Goal: Task Accomplishment & Management: Complete application form

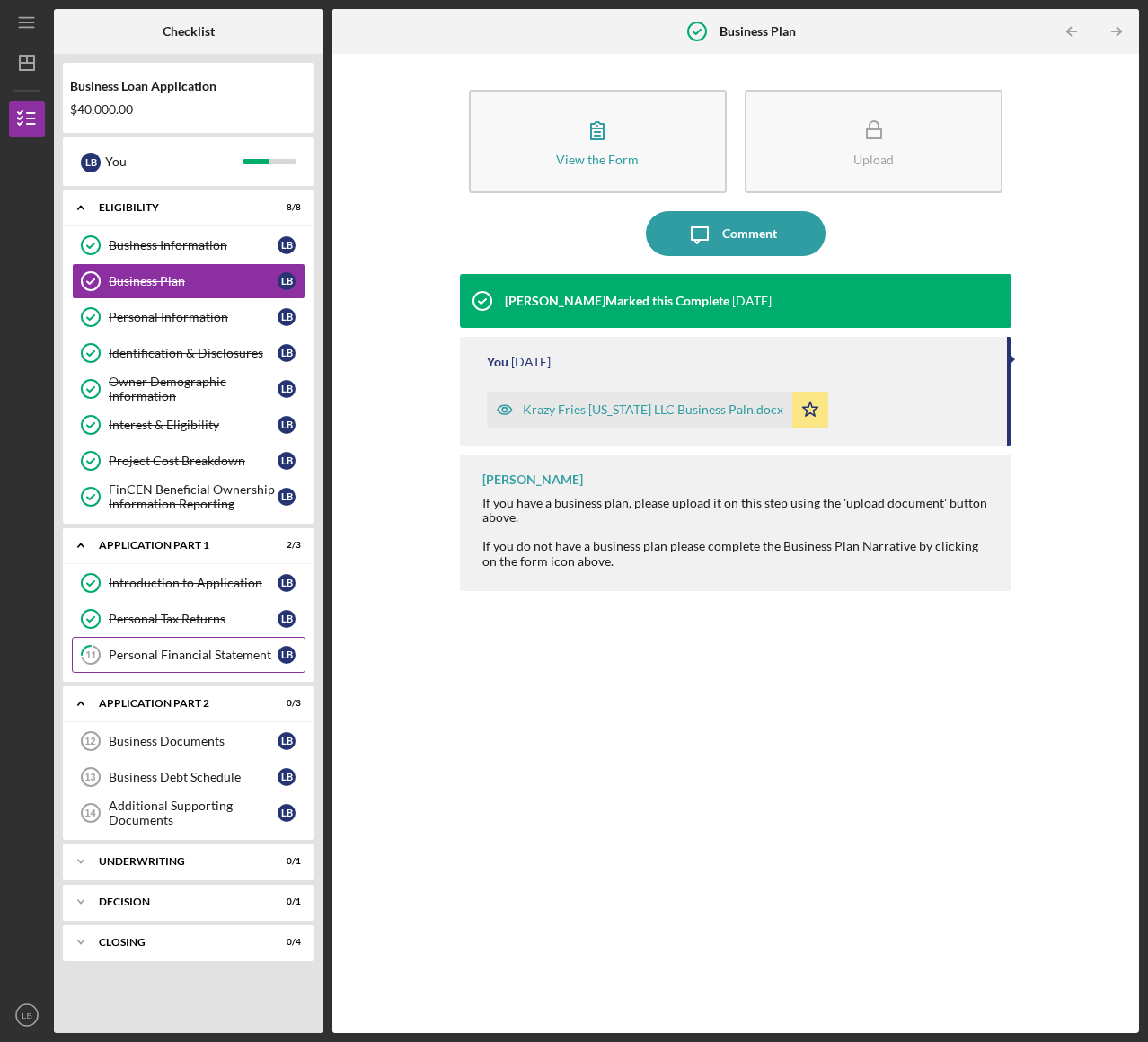
click at [184, 649] on div "Personal Financial Statement" at bounding box center [192, 655] width 169 height 15
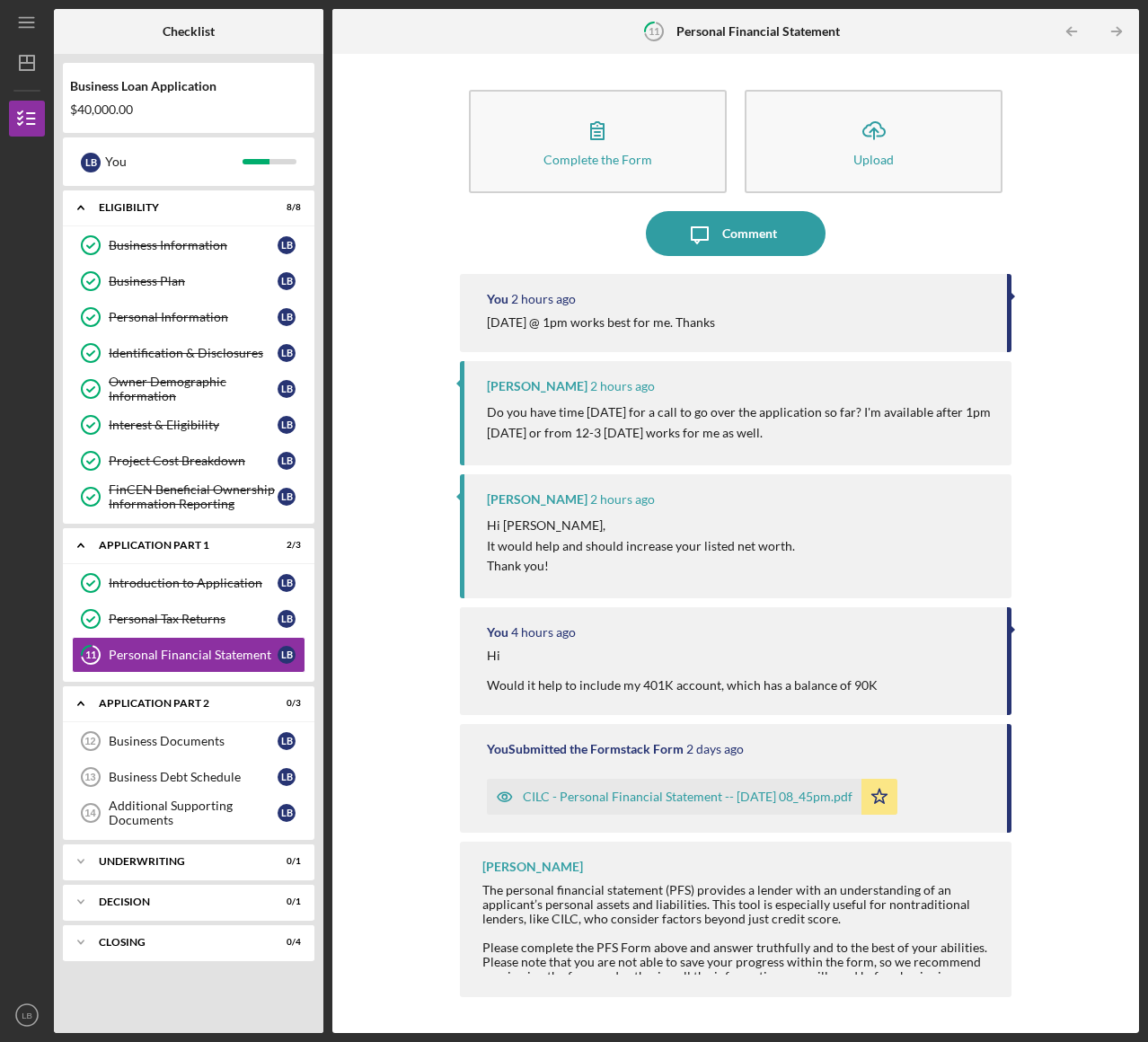
click at [616, 791] on div "CILC - Personal Financial Statement -- [DATE] 08_45pm.pdf" at bounding box center [687, 797] width 329 height 15
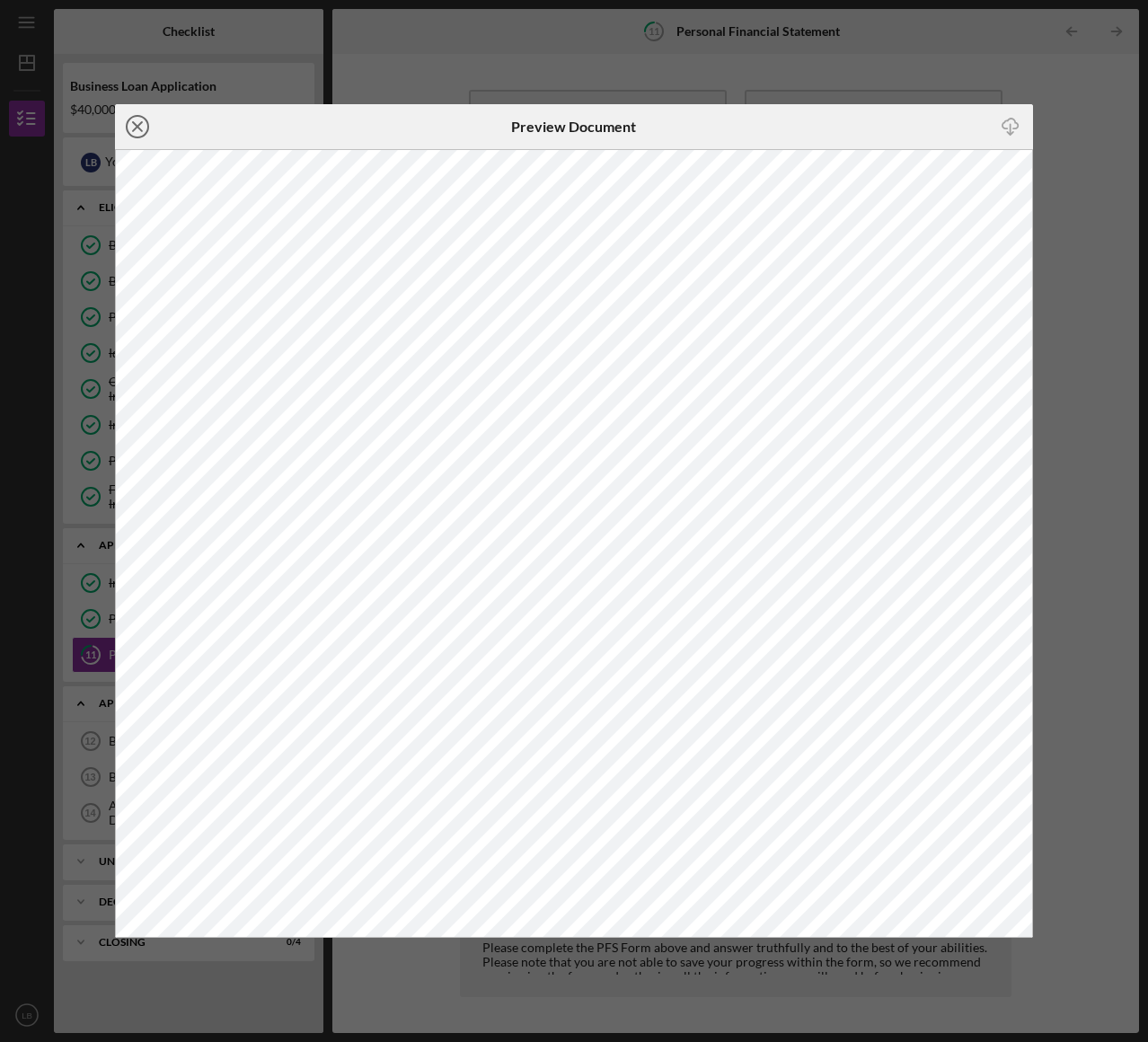
click at [133, 123] on icon "Icon/Close" at bounding box center [138, 127] width 45 height 45
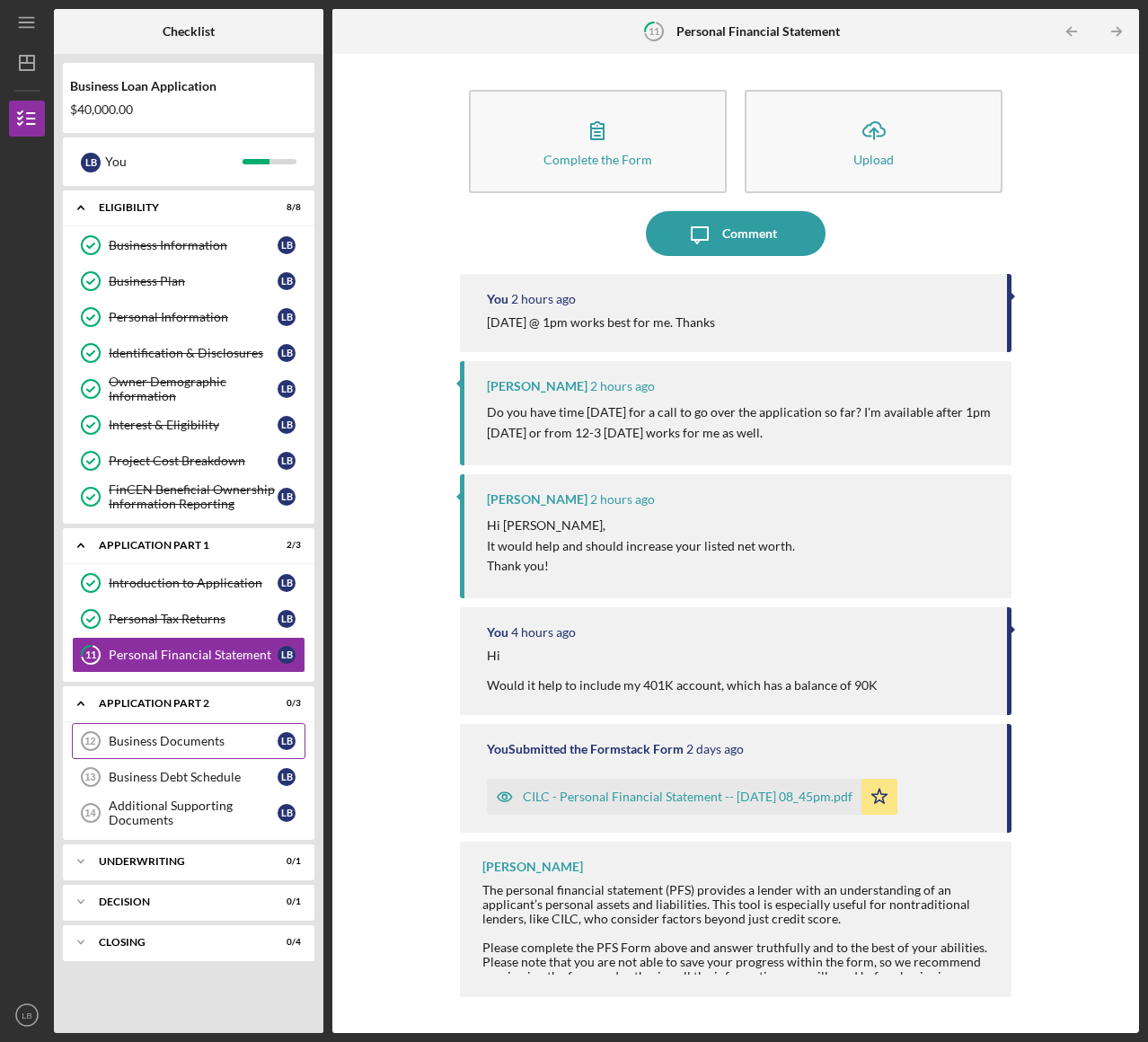
click at [150, 733] on div "Business Documents" at bounding box center [192, 740] width 169 height 15
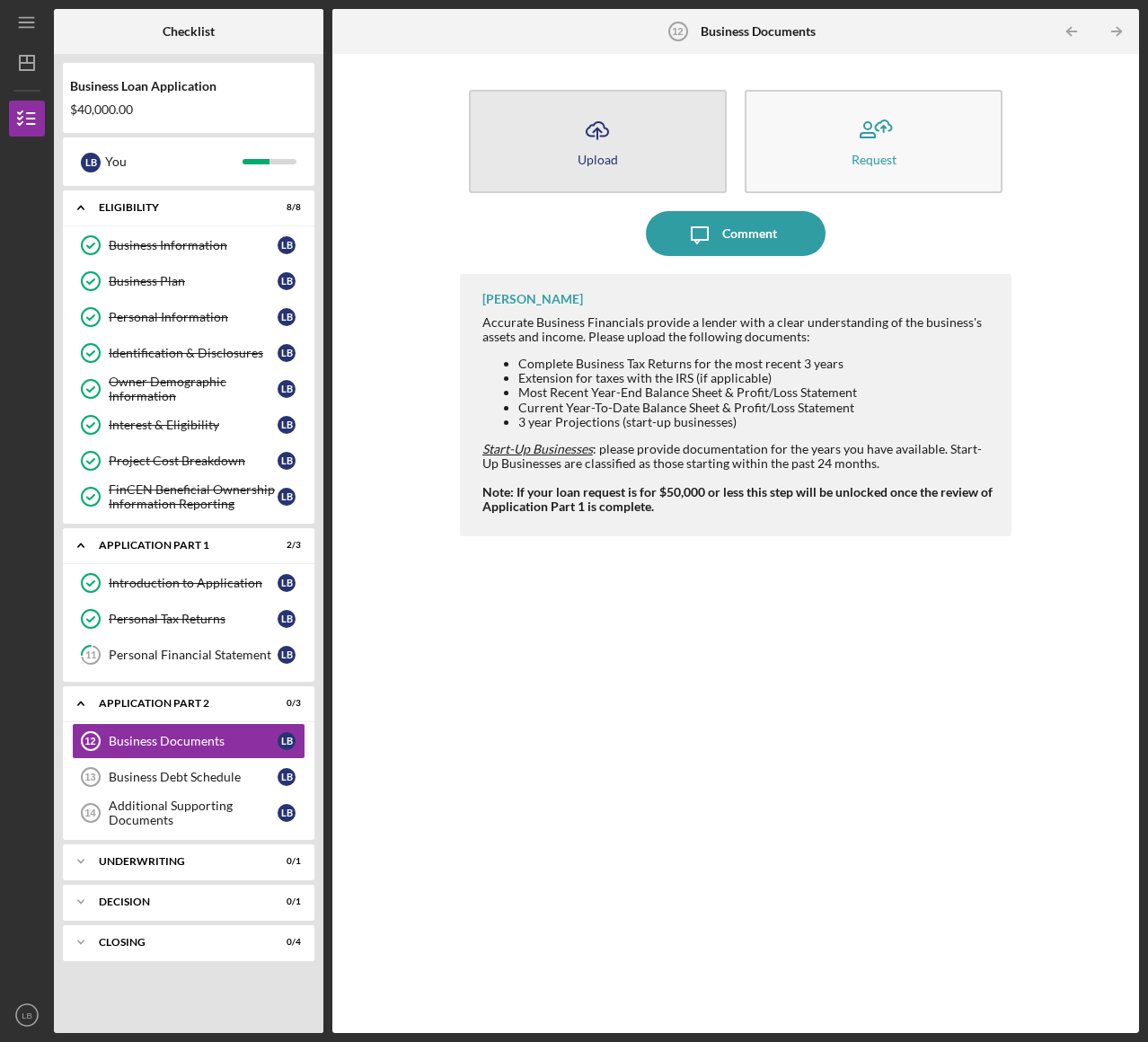
click at [602, 137] on icon "Icon/Upload" at bounding box center [598, 130] width 45 height 45
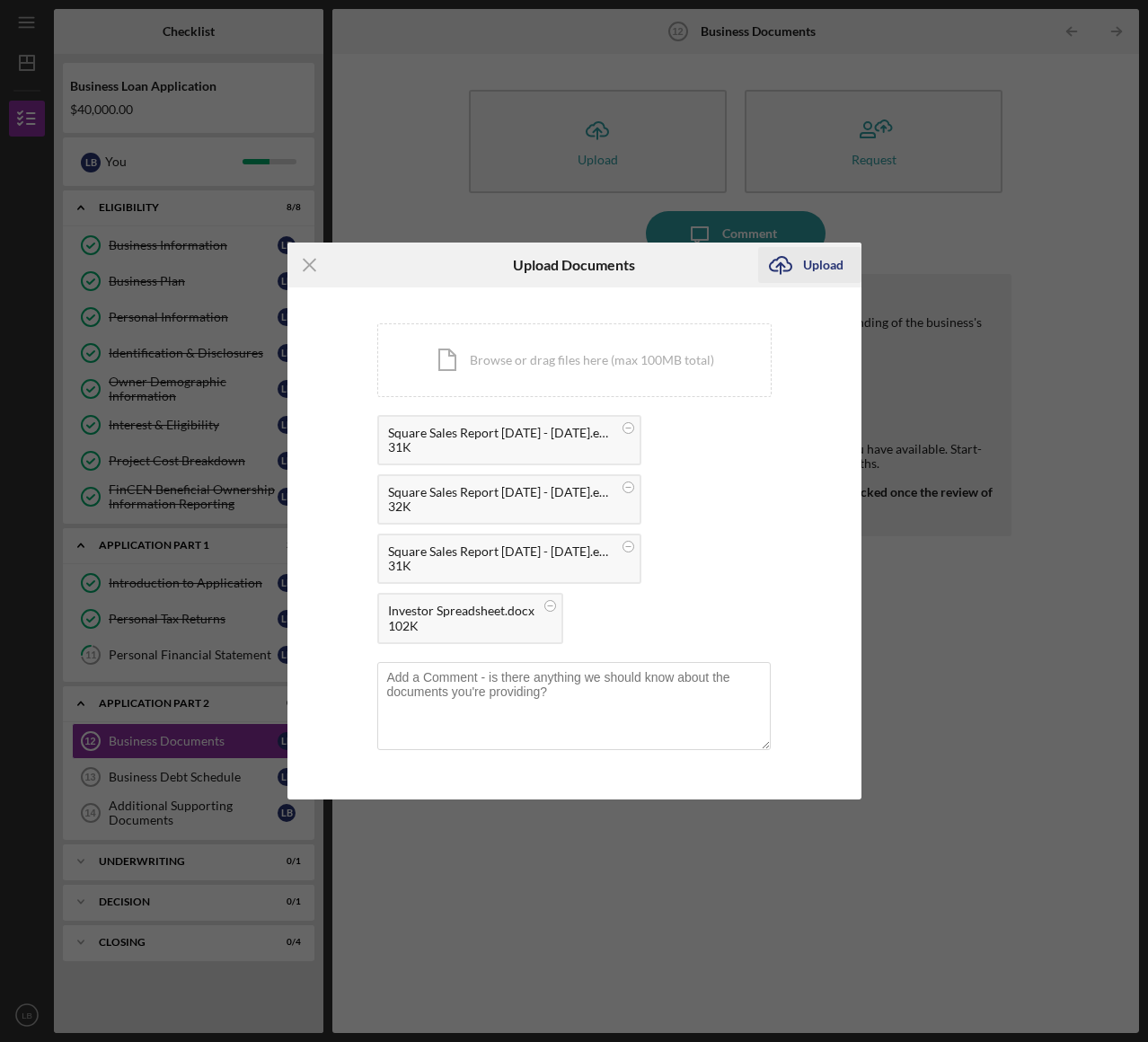
click at [814, 259] on div "Upload" at bounding box center [823, 264] width 40 height 35
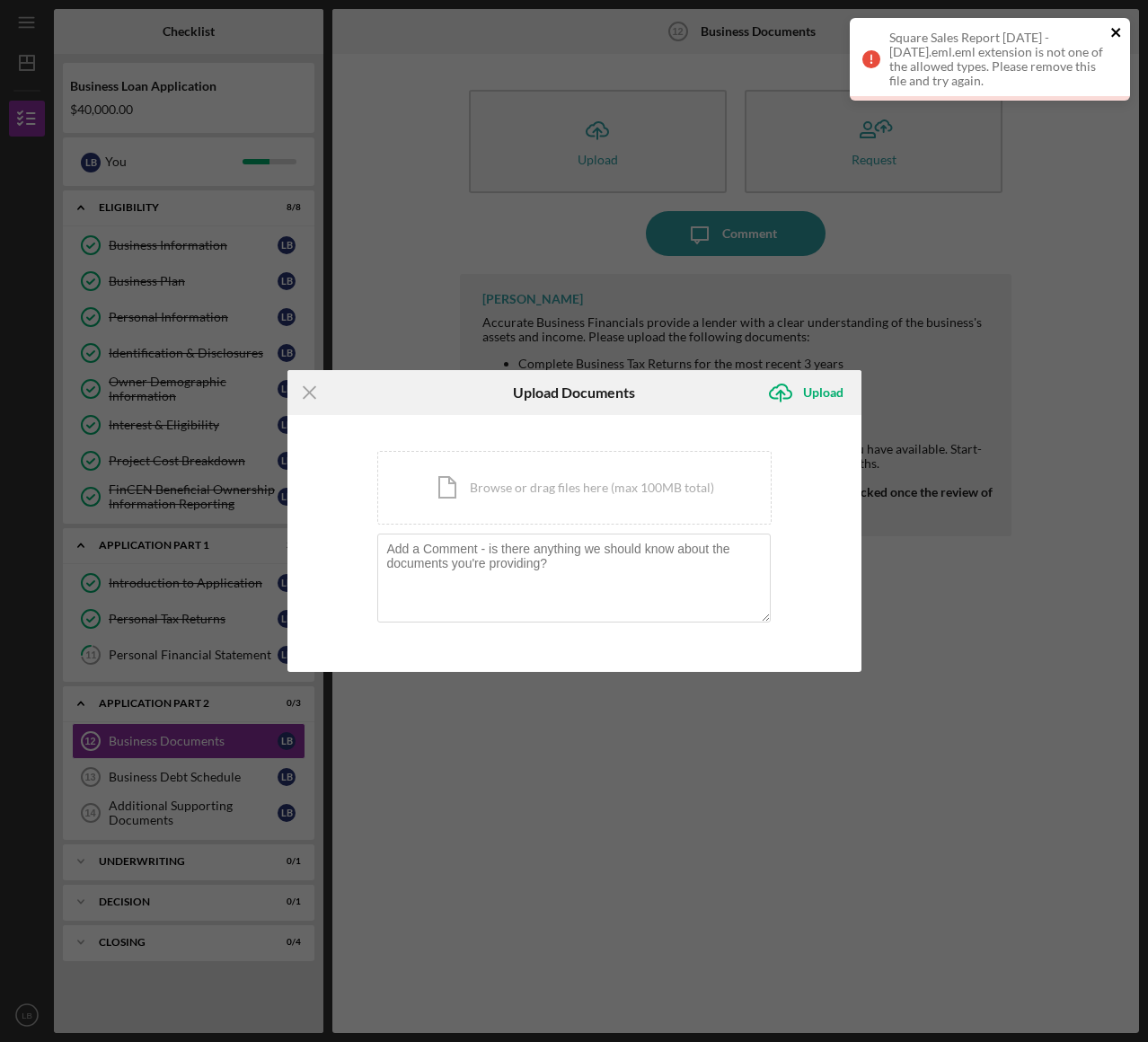
click at [1115, 30] on icon "close" at bounding box center [1116, 33] width 13 height 15
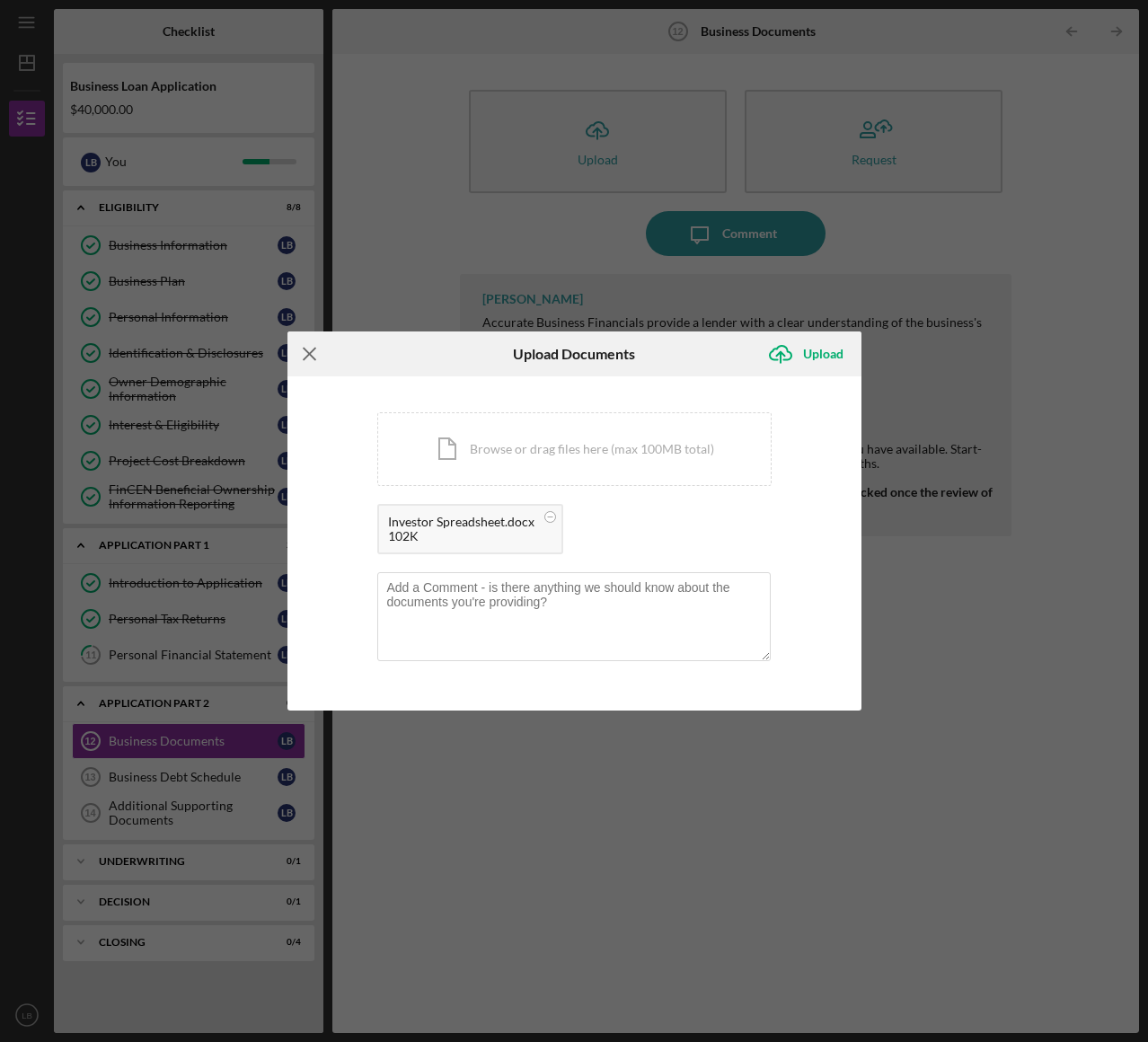
click at [307, 351] on line at bounding box center [310, 354] width 12 height 12
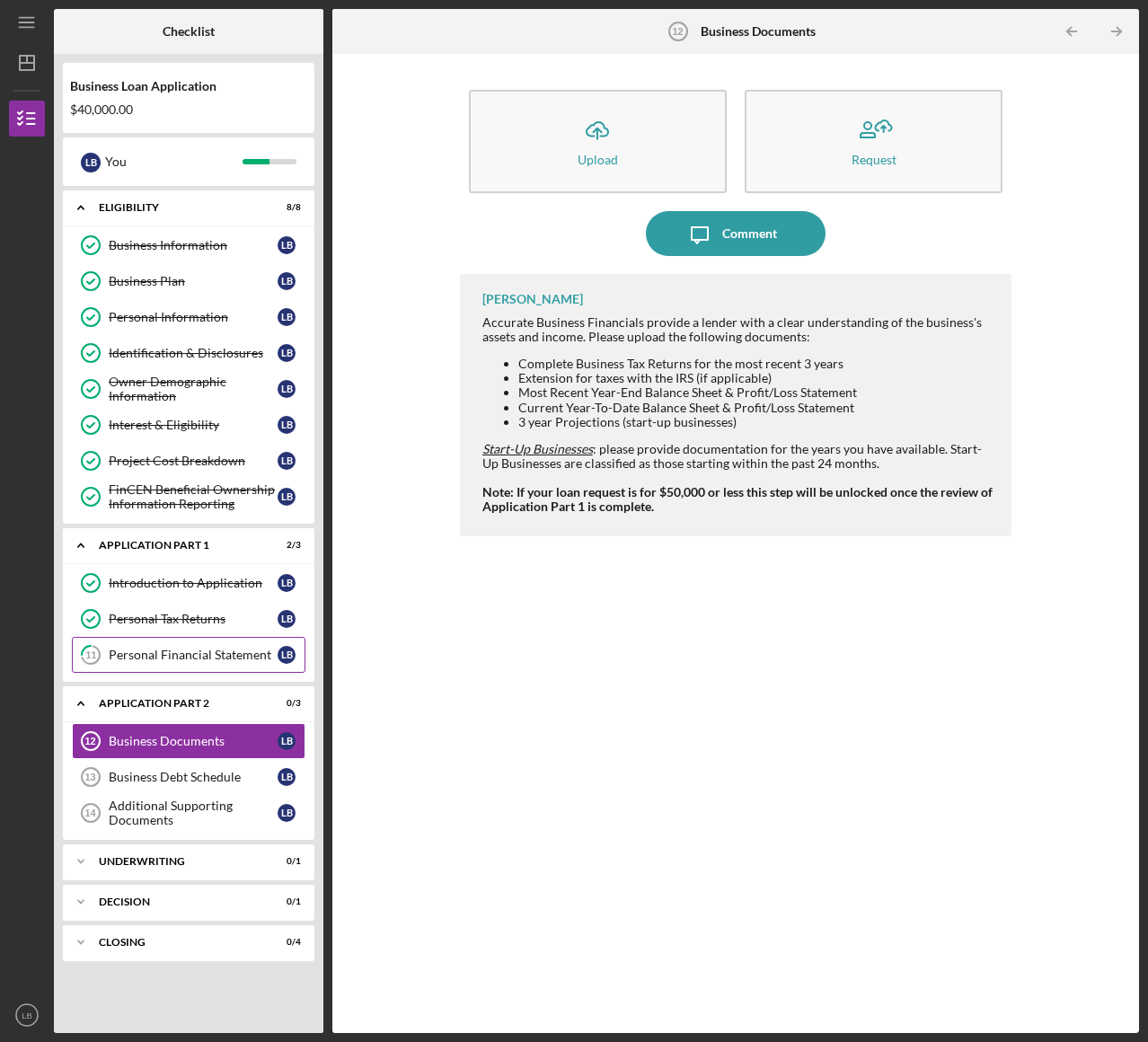
click at [159, 648] on div "Personal Financial Statement" at bounding box center [192, 655] width 169 height 15
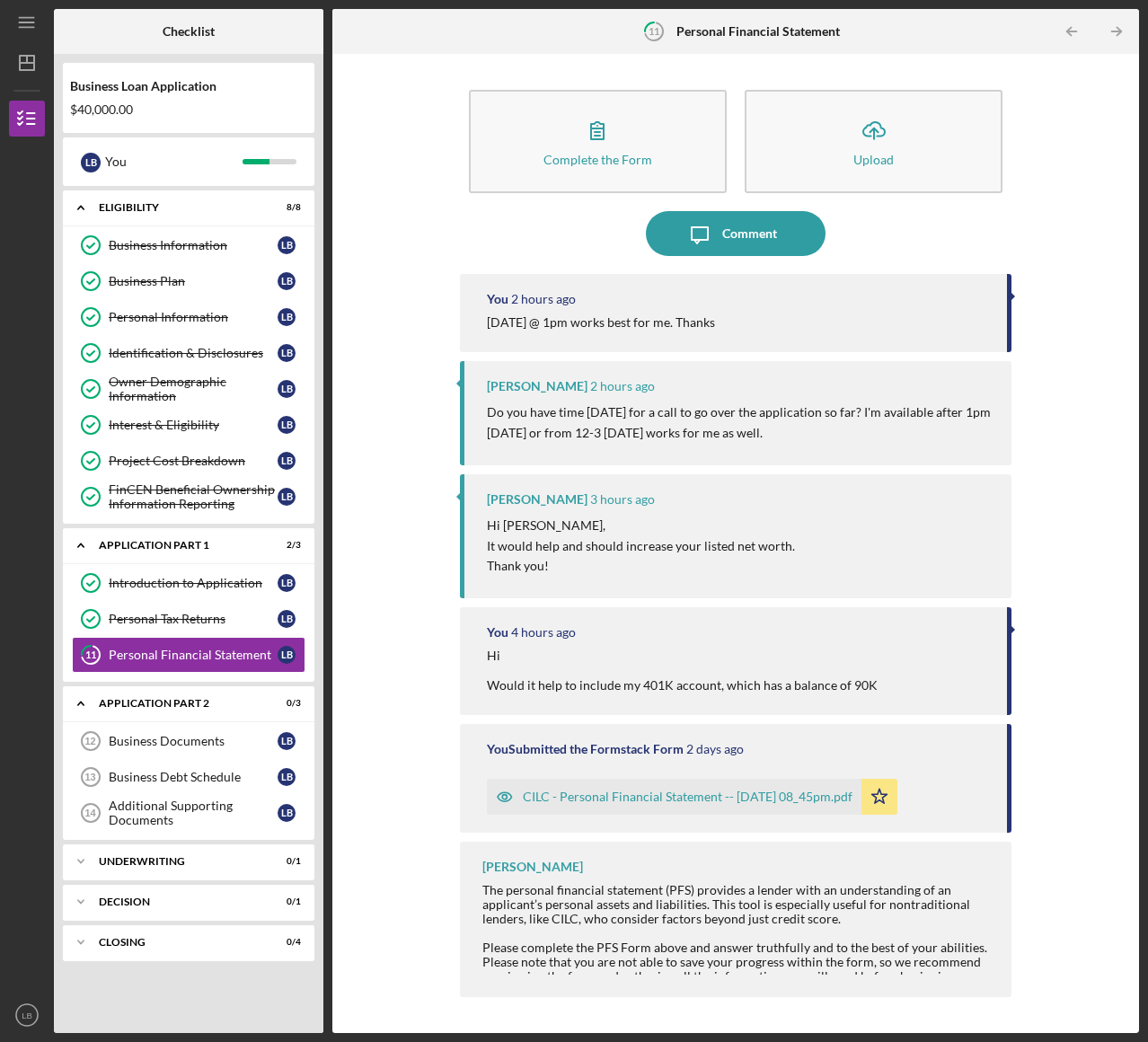
click at [430, 471] on div "Complete the Form Form Icon/Upload Upload Icon/Message Comment You 2 hours ago …" at bounding box center [736, 543] width 789 height 961
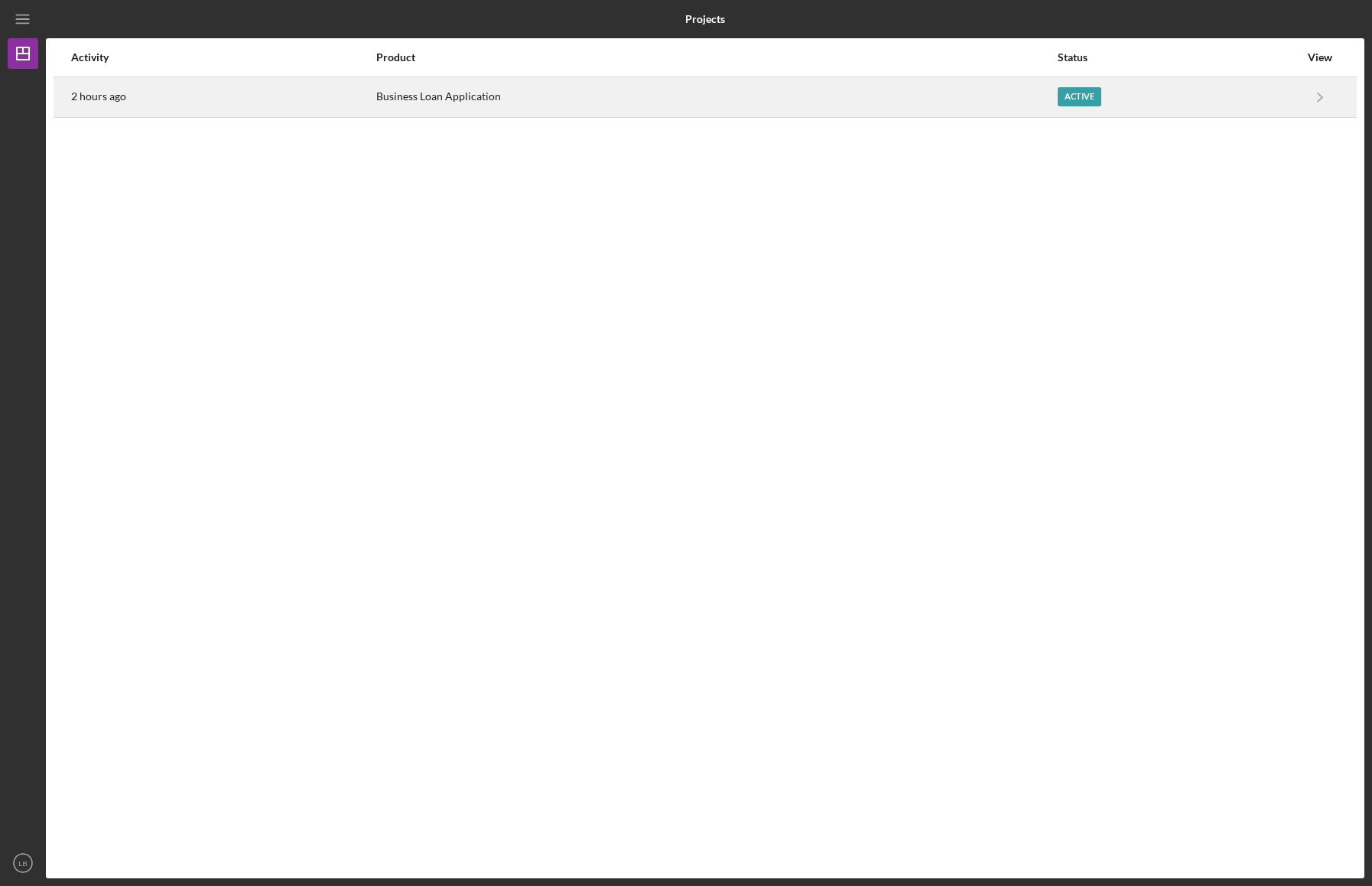
click at [406, 99] on div "Business Loan Application" at bounding box center [715, 97] width 679 height 39
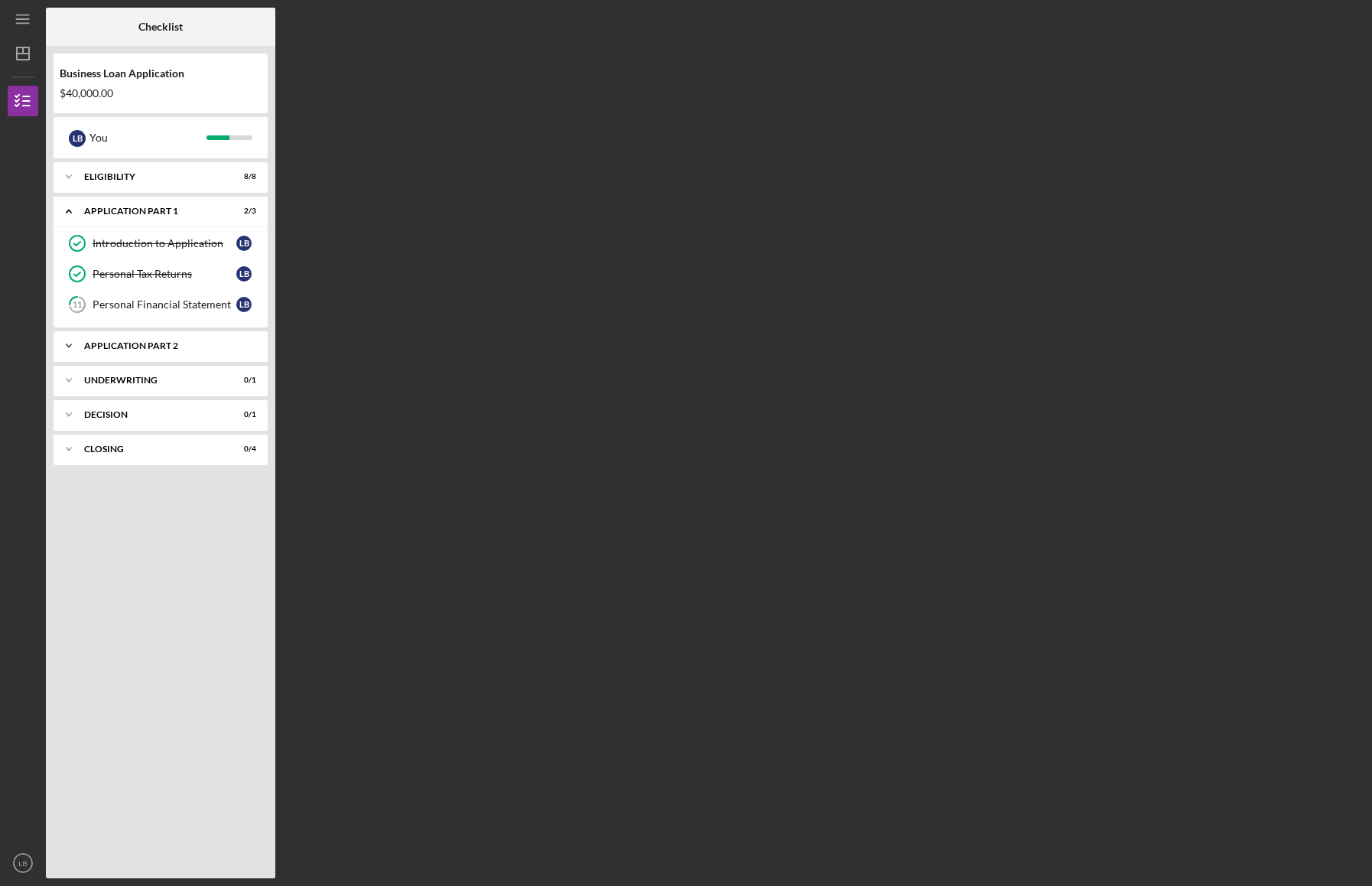
click at [144, 341] on div "Application Part 2" at bounding box center [166, 345] width 165 height 9
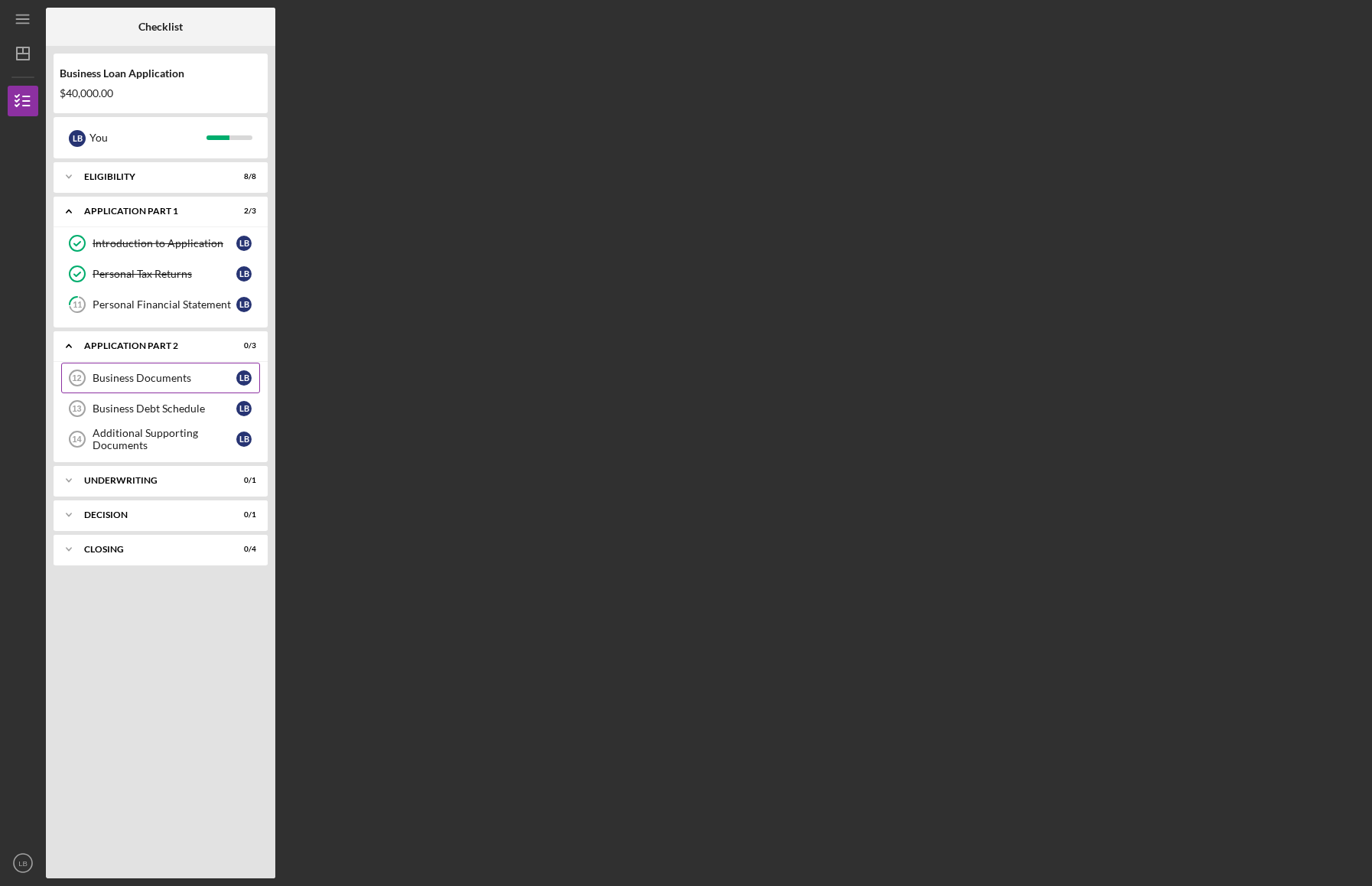
click at [136, 372] on div "Business Documents" at bounding box center [164, 378] width 144 height 13
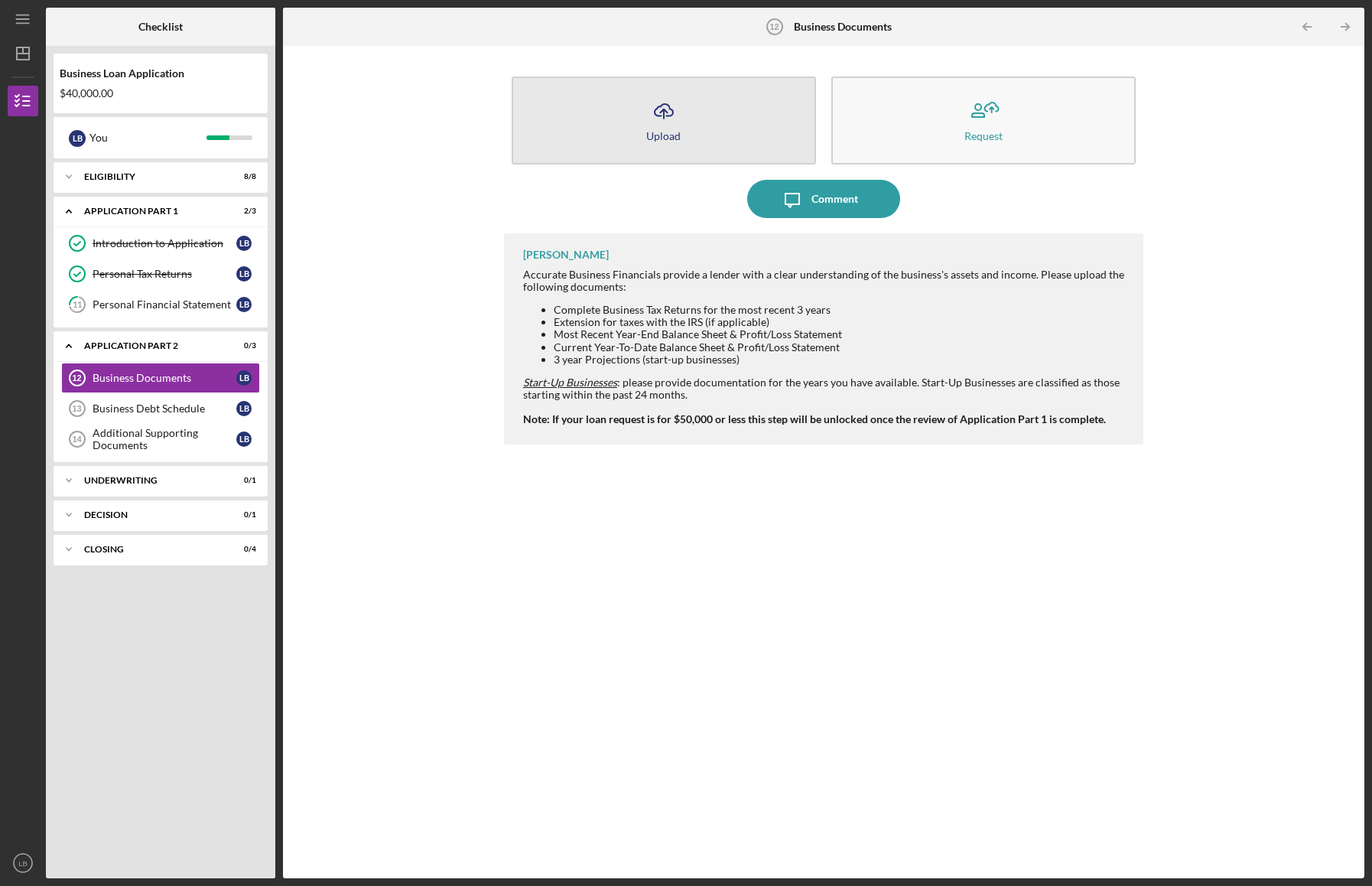
click at [649, 122] on icon "Icon/Upload" at bounding box center [664, 111] width 39 height 39
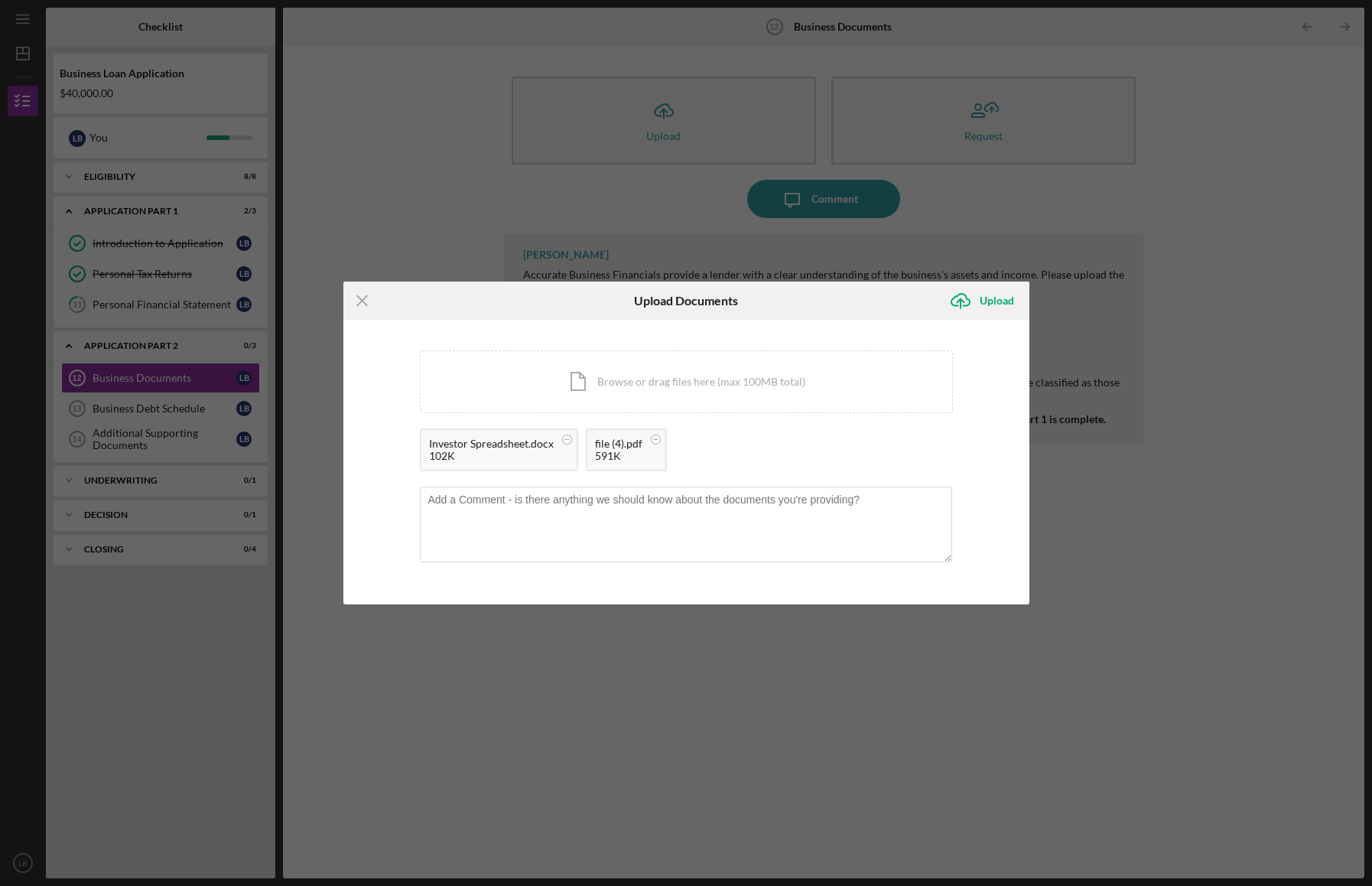
click at [473, 65] on div "Icon/Menu Close Upload Documents Icon/Upload Upload You're uploading documents …" at bounding box center [686, 443] width 1372 height 886
click at [987, 296] on div "Upload" at bounding box center [997, 301] width 34 height 30
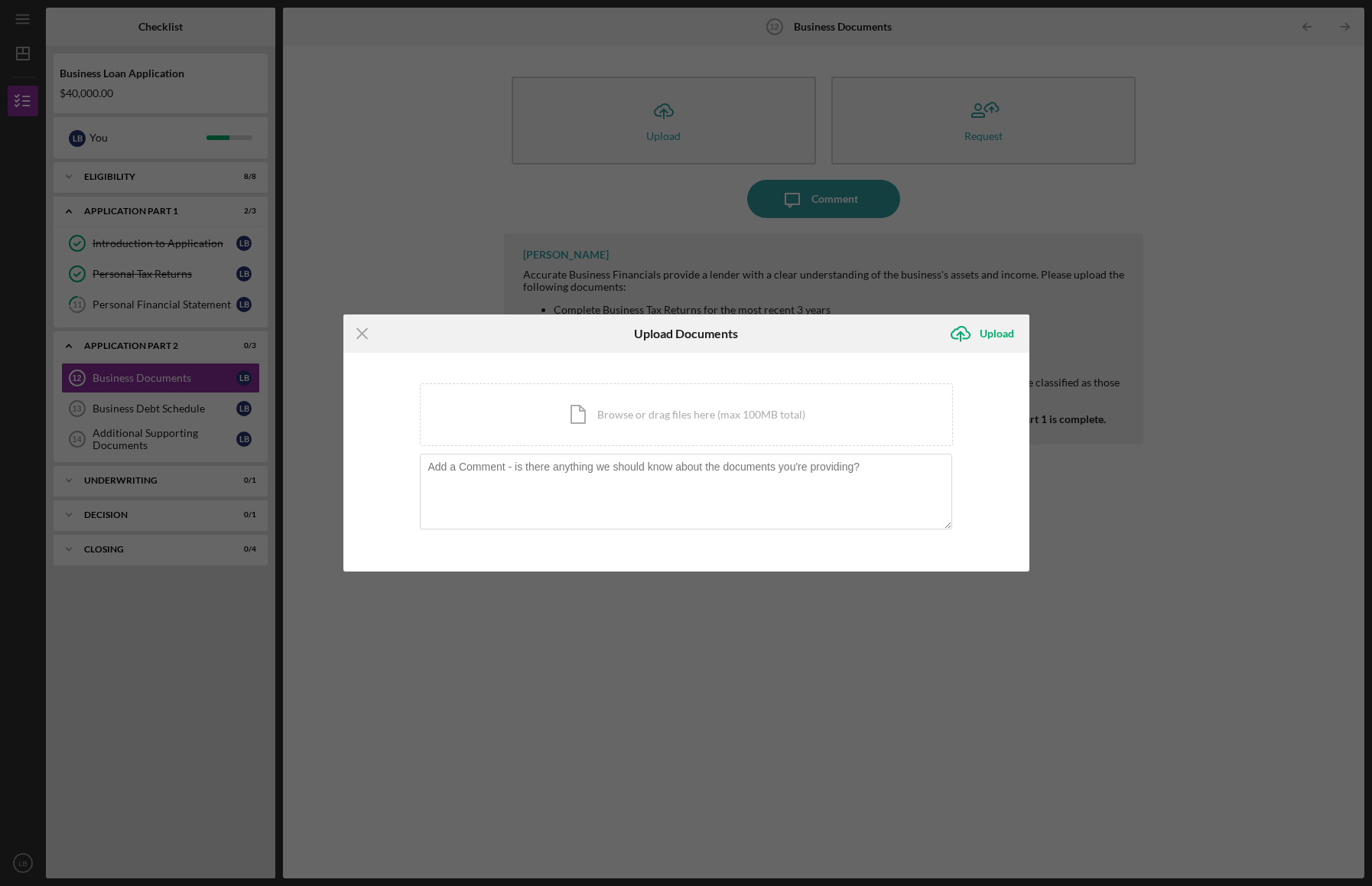
click at [1035, 647] on div "Icon/Menu Close Upload Documents Icon/Upload Upload You're uploading documents …" at bounding box center [686, 443] width 1372 height 886
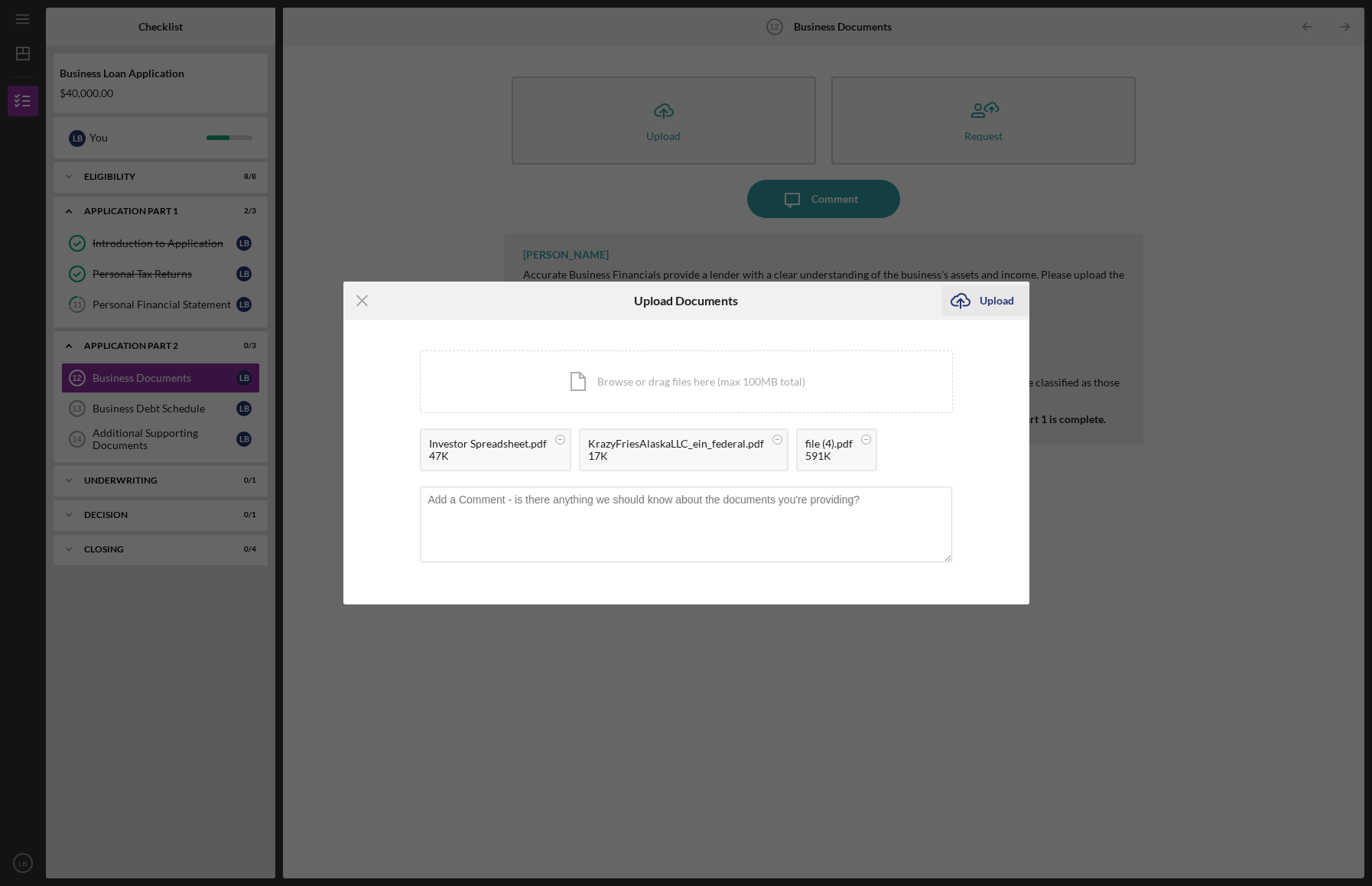
click at [995, 300] on div "Upload" at bounding box center [997, 301] width 34 height 30
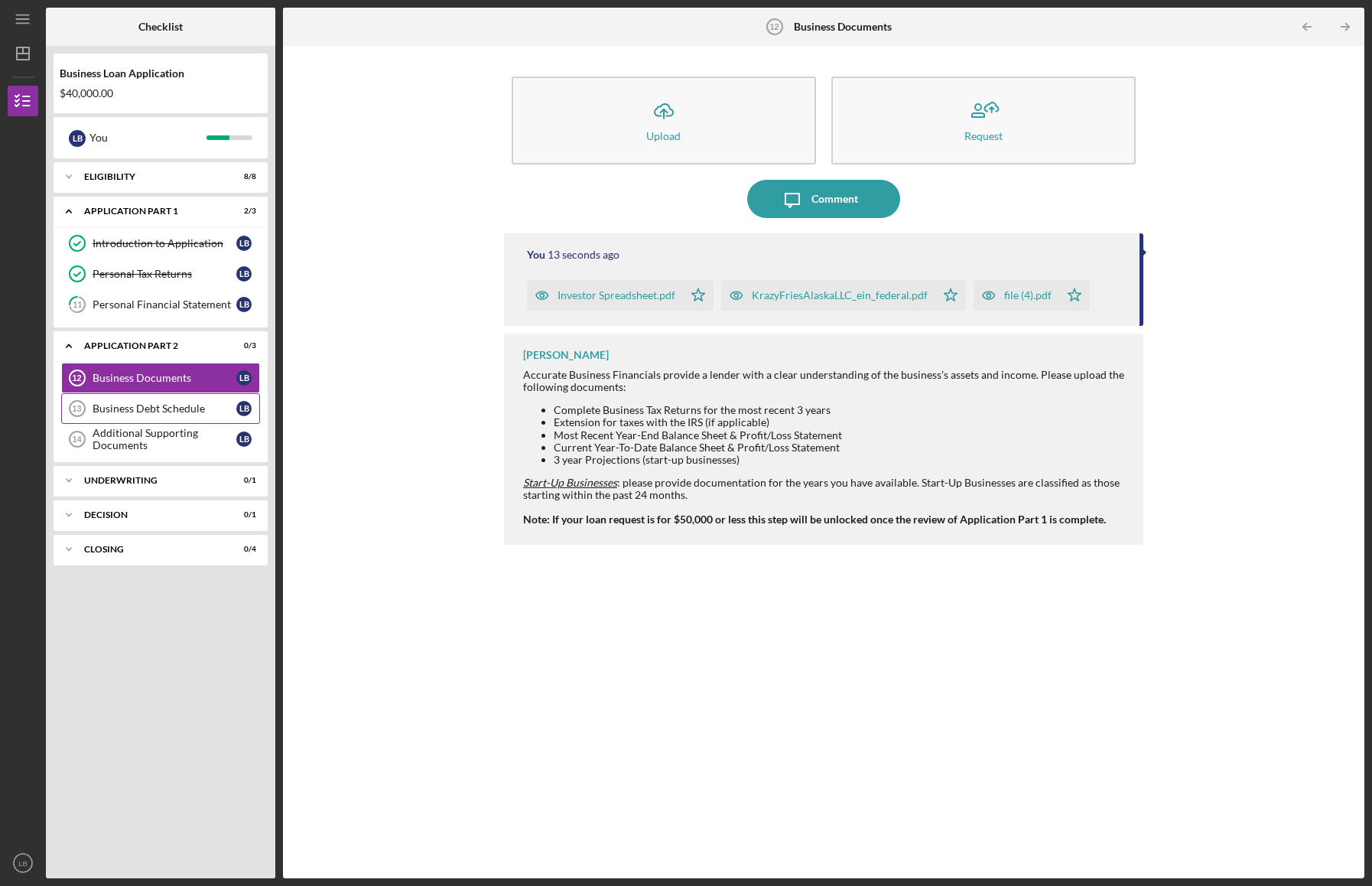
click at [135, 407] on div "Business Debt Schedule" at bounding box center [164, 408] width 144 height 13
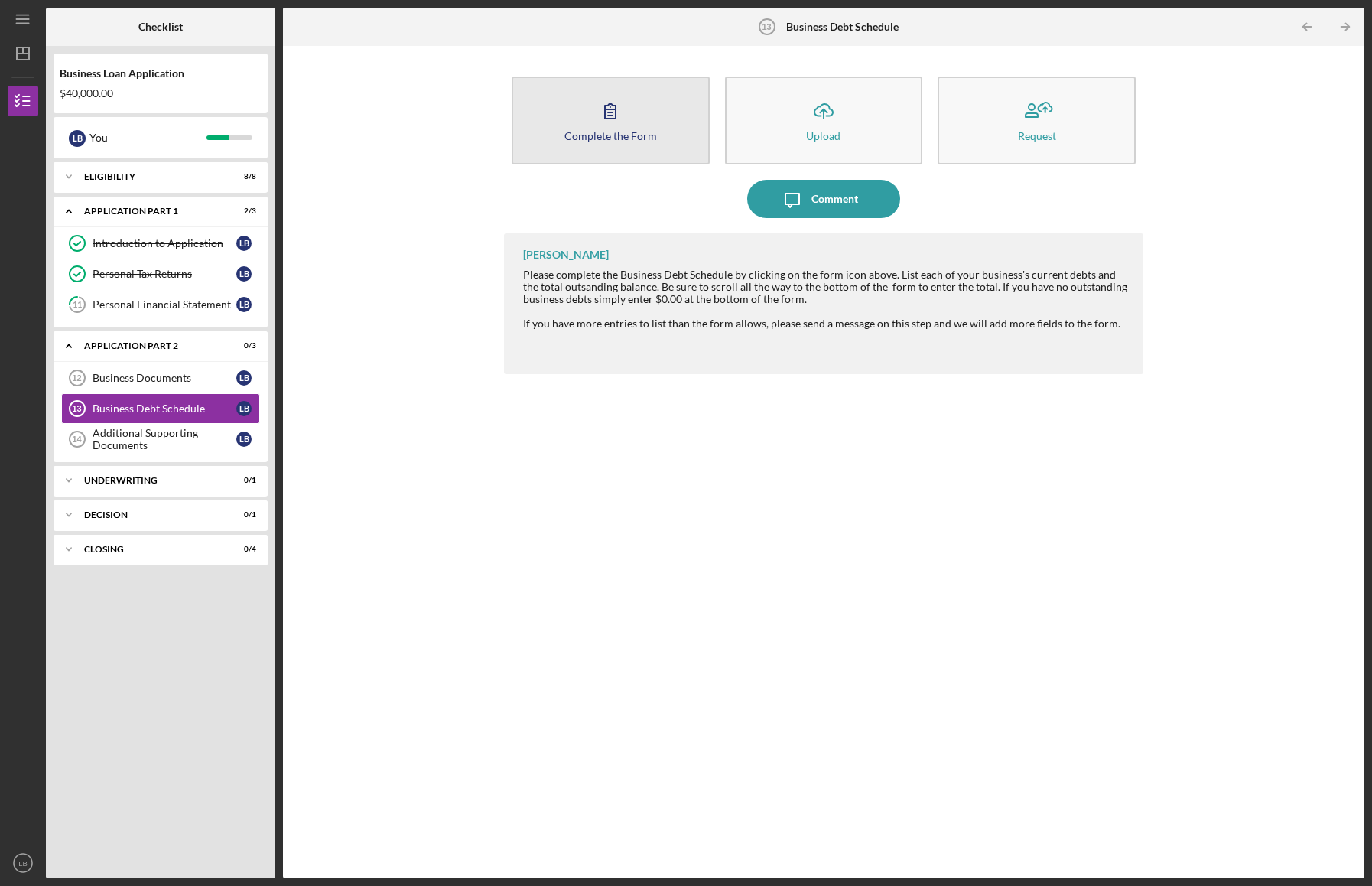
click at [612, 114] on icon "button" at bounding box center [610, 111] width 39 height 39
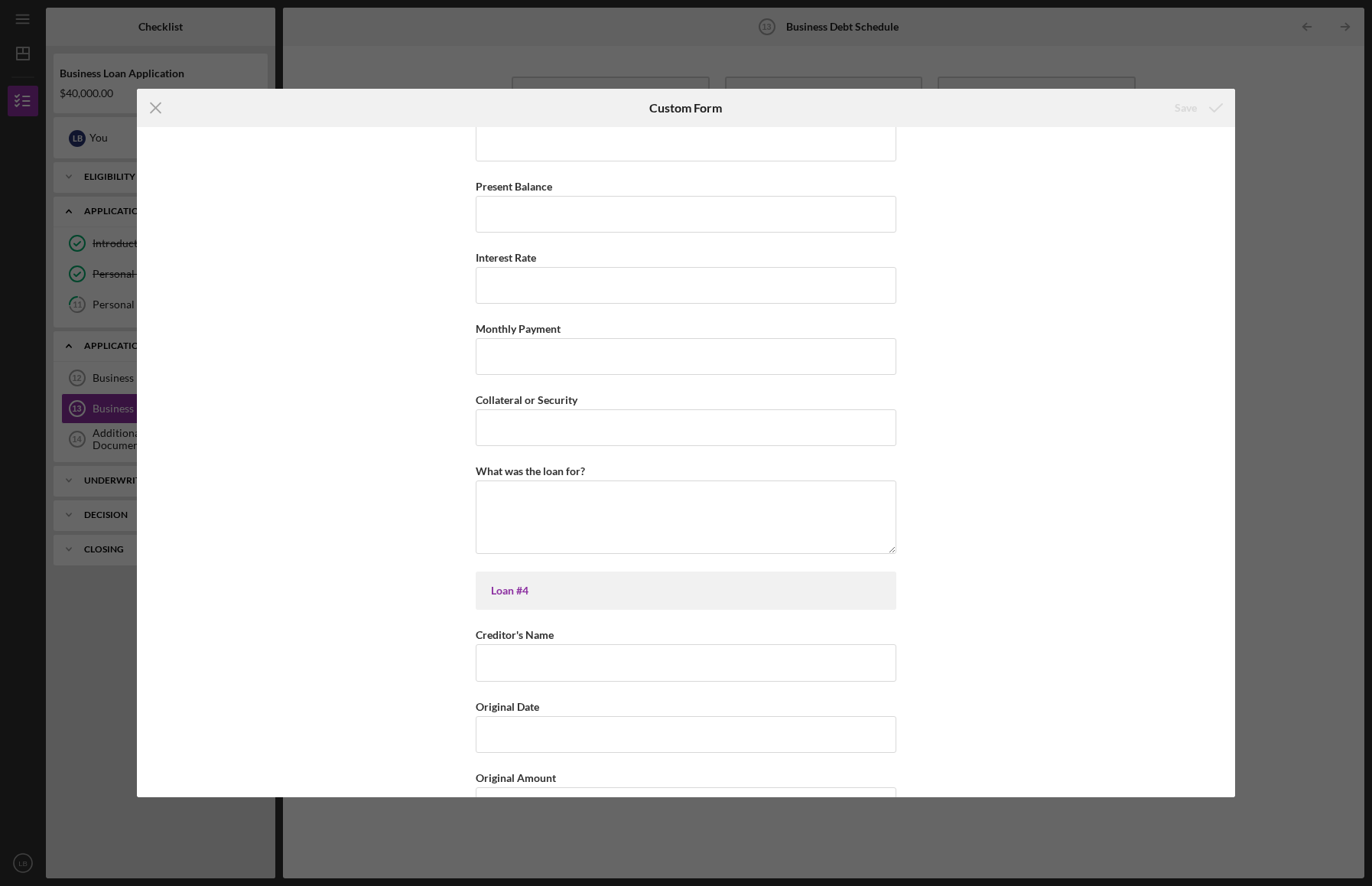
scroll to position [1677, 0]
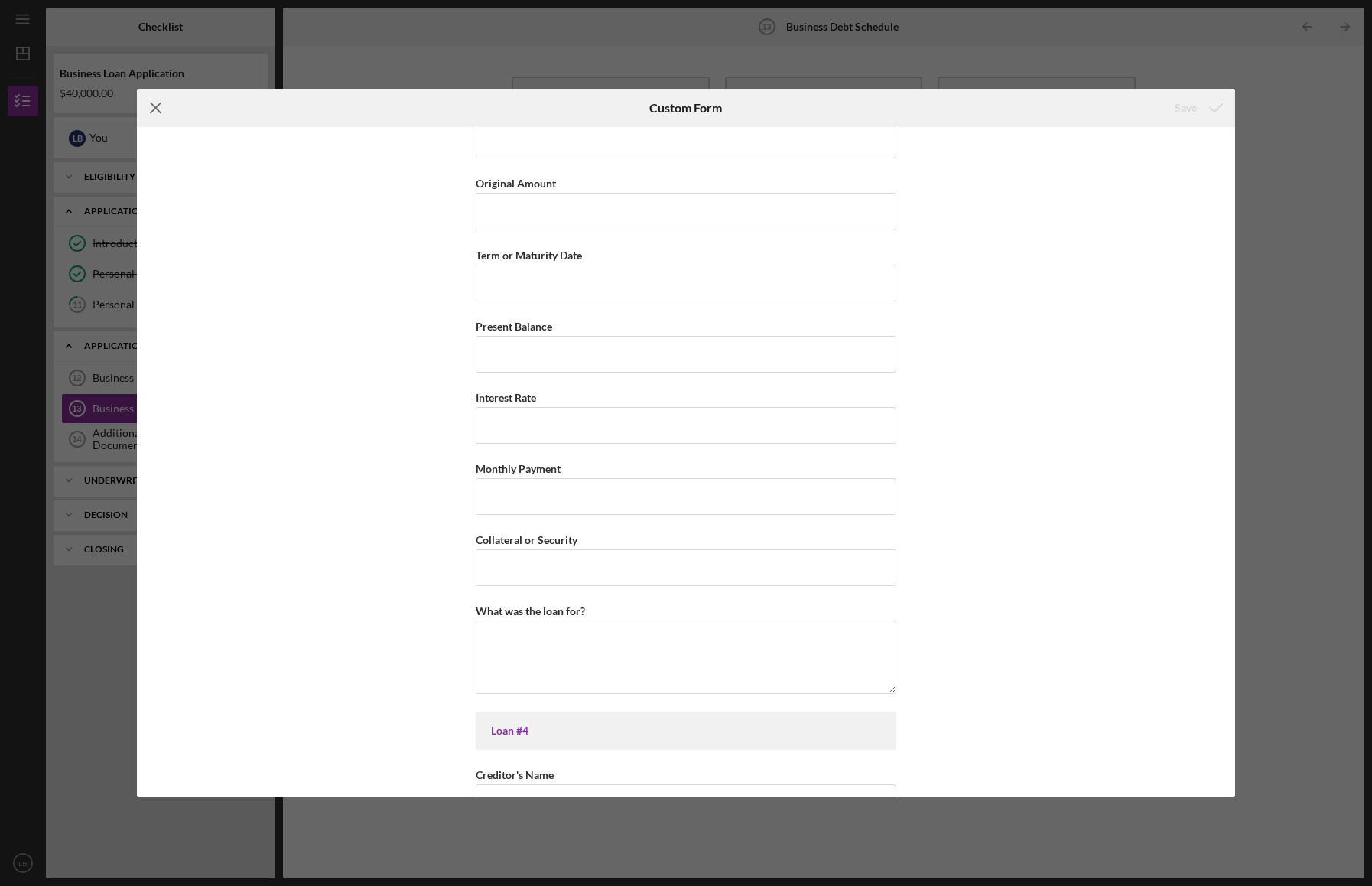
click at [156, 107] on line at bounding box center [156, 107] width 10 height 10
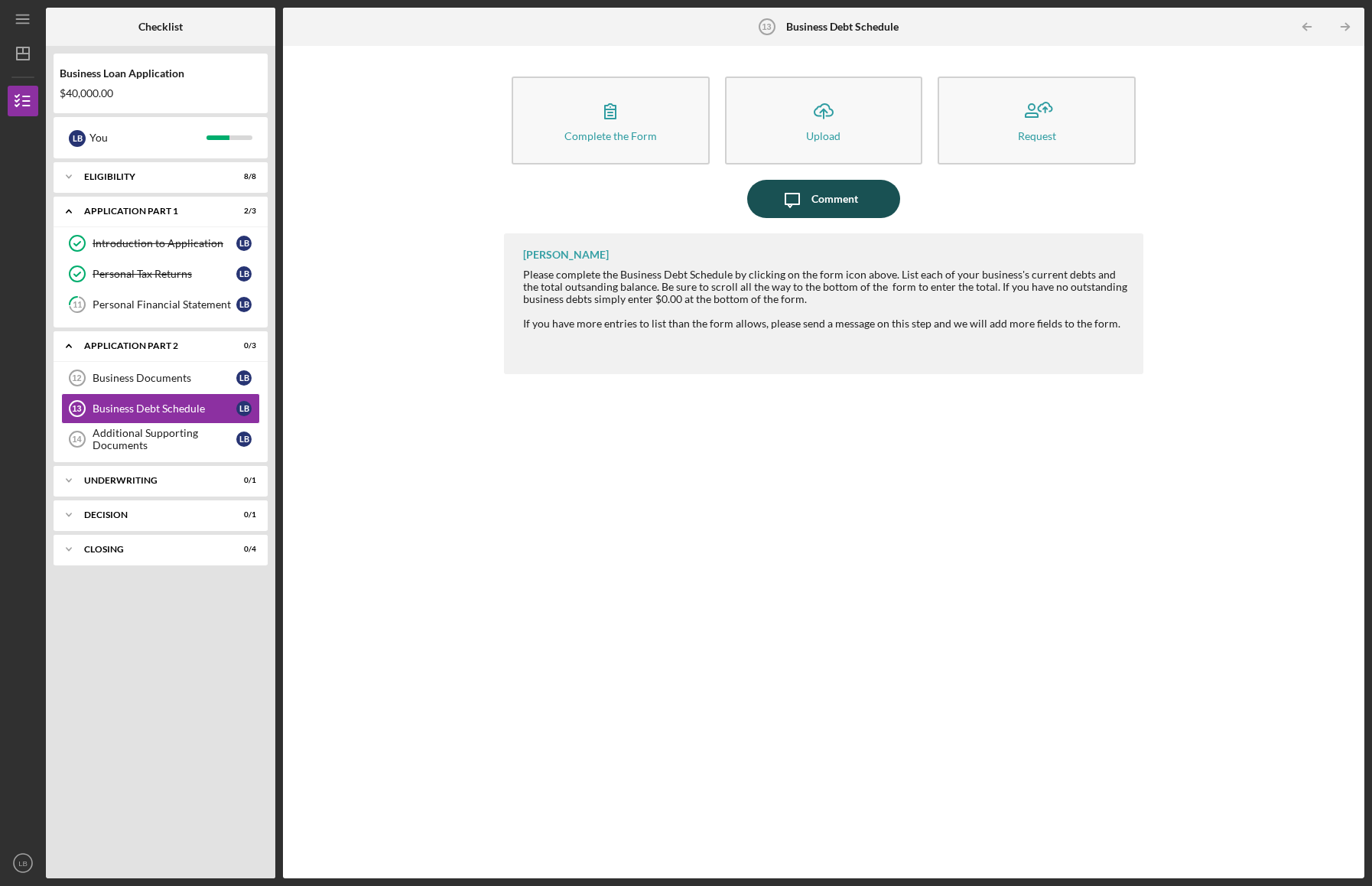
click at [820, 194] on div "Comment" at bounding box center [835, 199] width 47 height 39
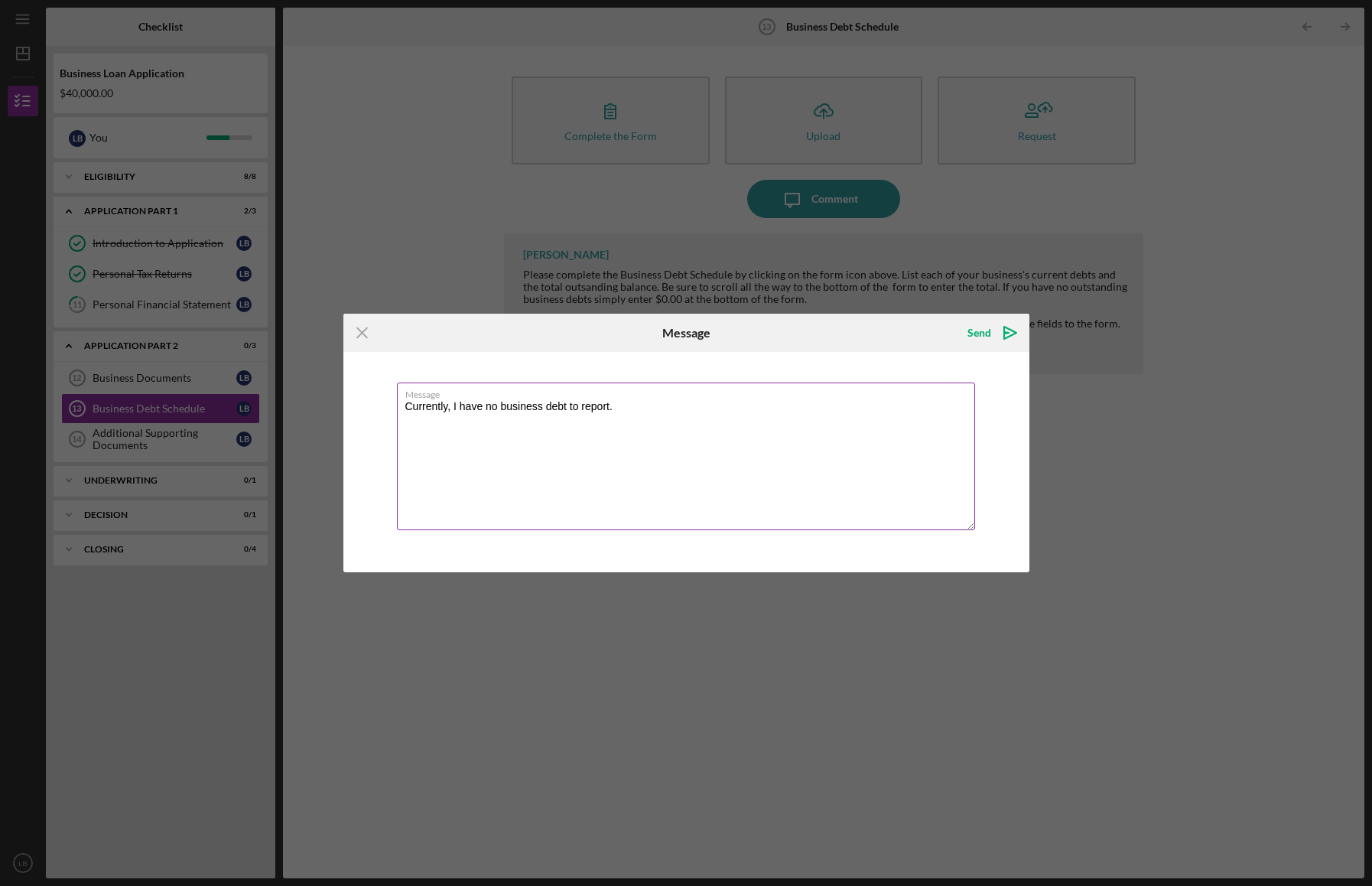
click at [613, 407] on textarea "Currently, I have no business debt to report." at bounding box center [686, 456] width 579 height 148
type textarea "Currently, I have no business debt to report."
click at [967, 333] on div "Send" at bounding box center [979, 333] width 24 height 30
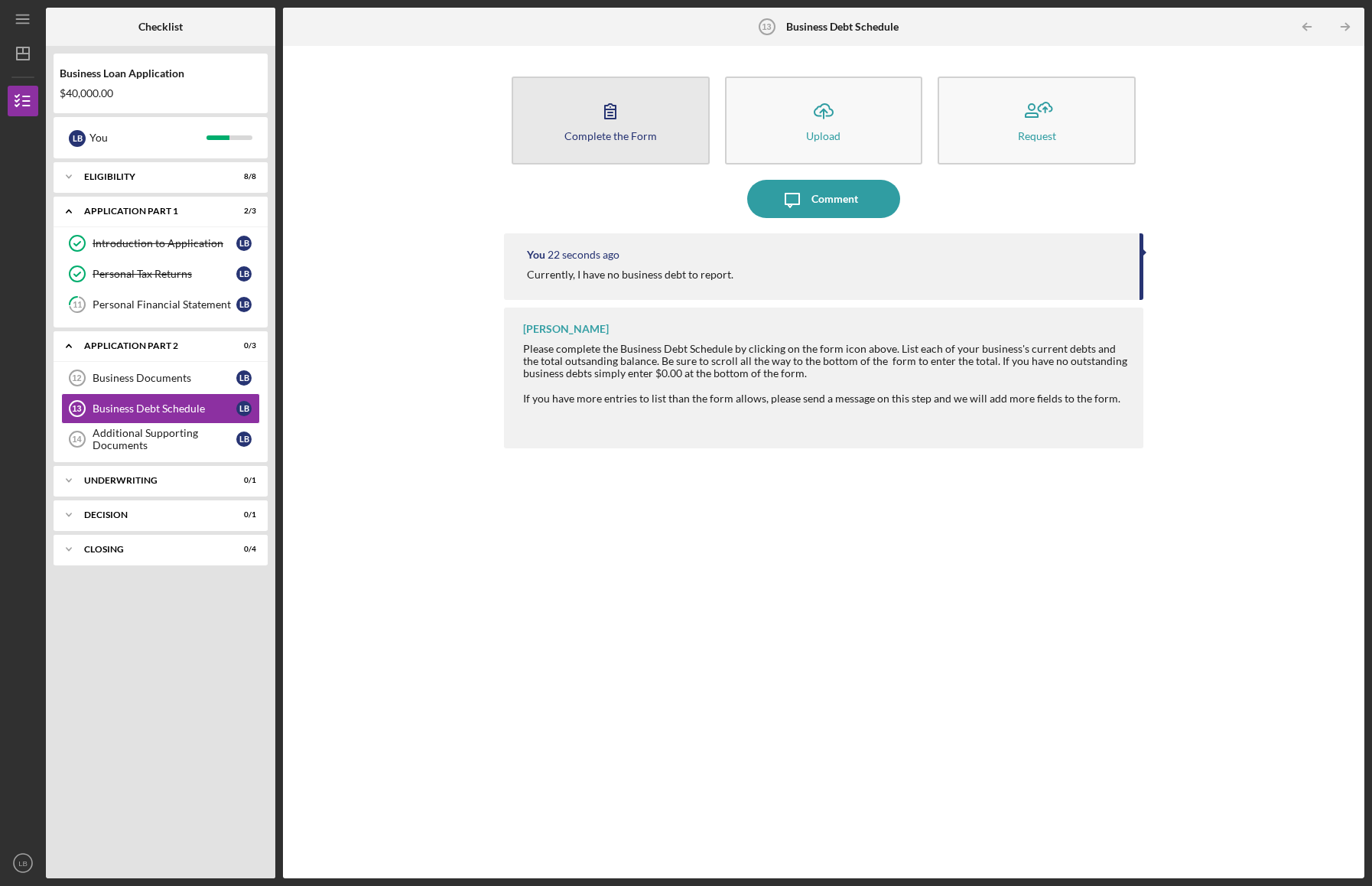
click at [634, 123] on button "Complete the Form Form" at bounding box center [610, 120] width 198 height 88
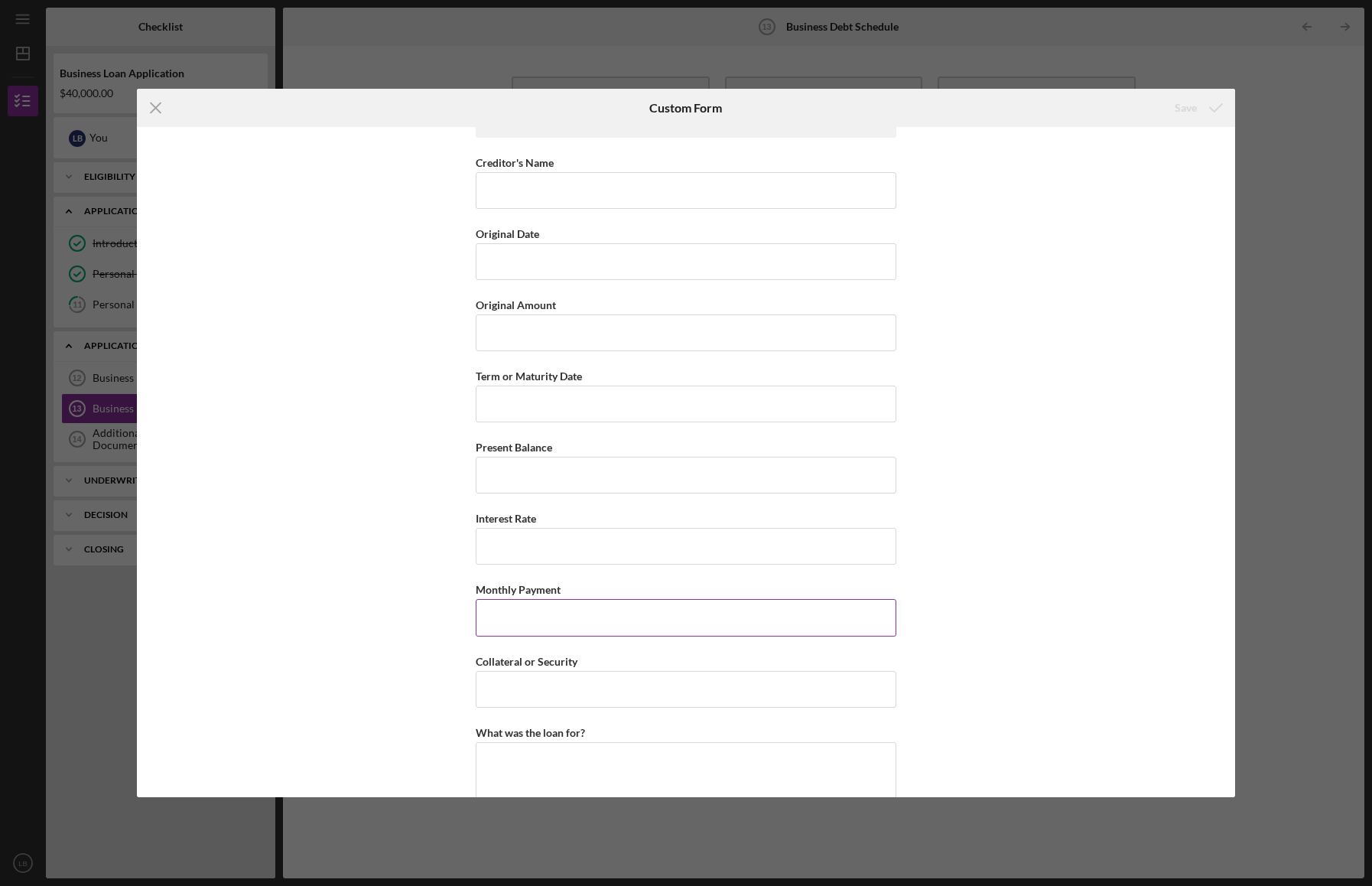
scroll to position [3896, 0]
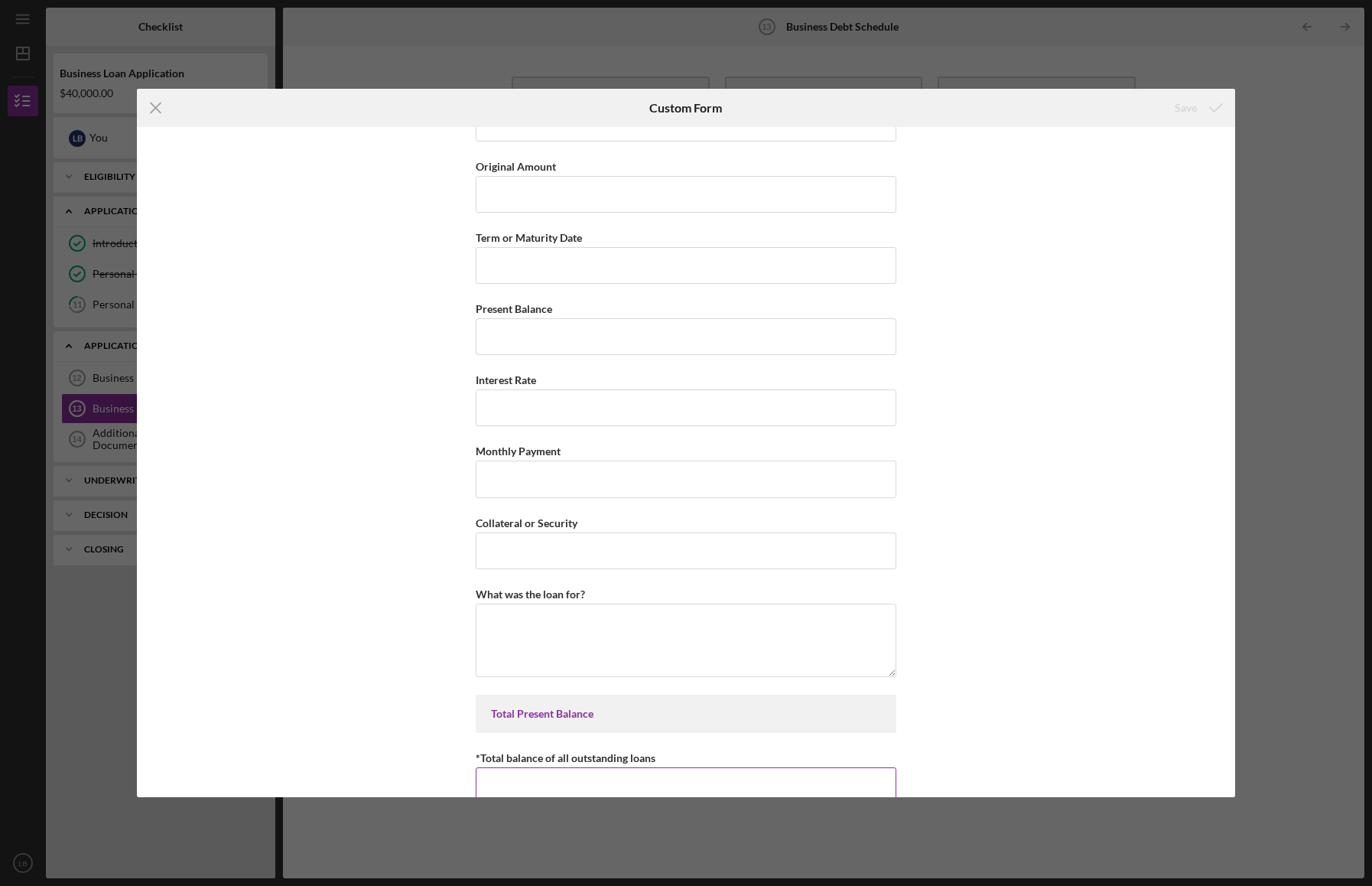
click at [546, 768] on input "*Total balance of all outstanding loans" at bounding box center [686, 786] width 421 height 37
type input "$0"
click at [1191, 107] on div "Save" at bounding box center [1186, 107] width 22 height 30
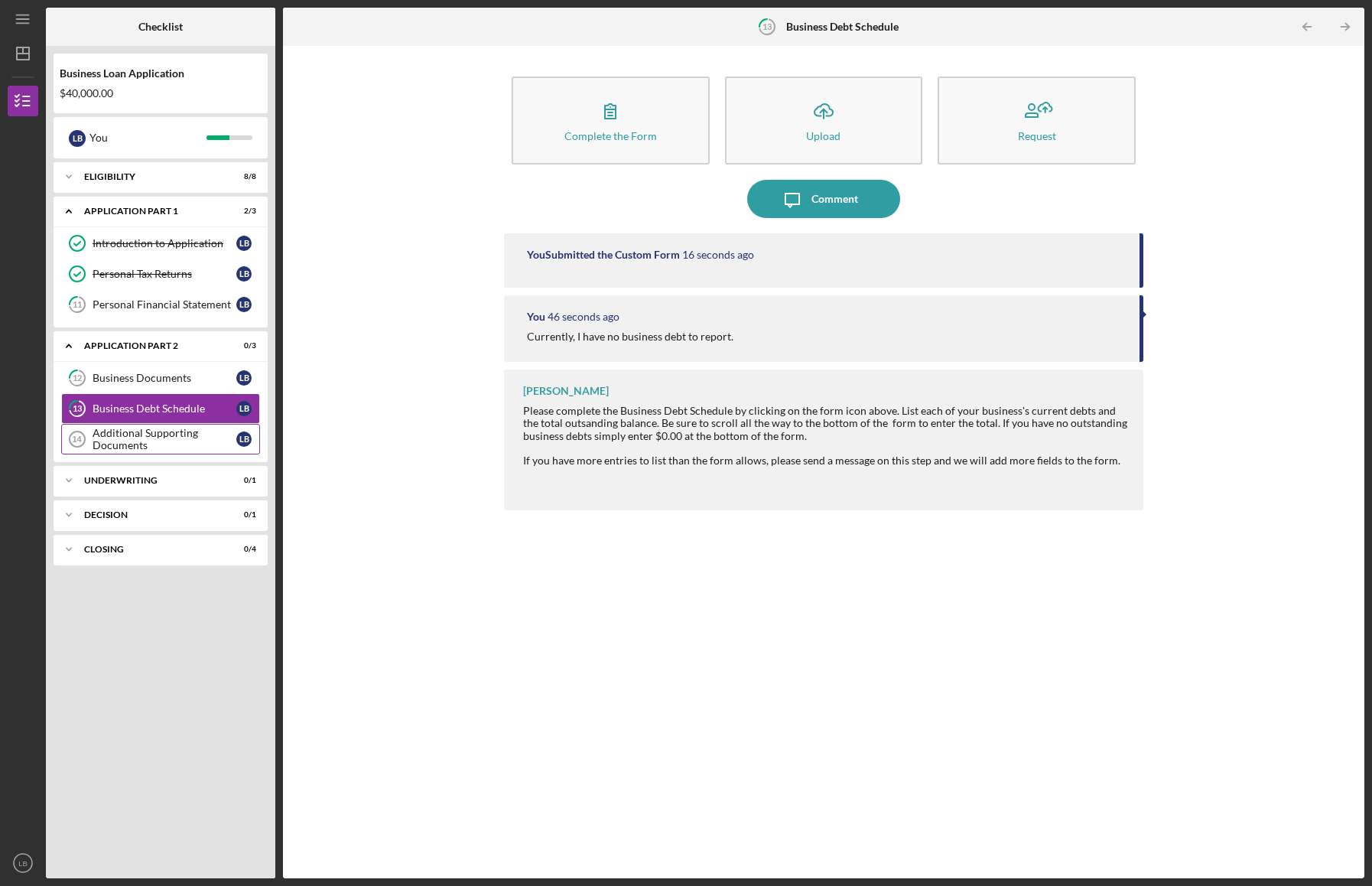
click at [144, 433] on div "Additional Supporting Documents" at bounding box center [164, 438] width 144 height 24
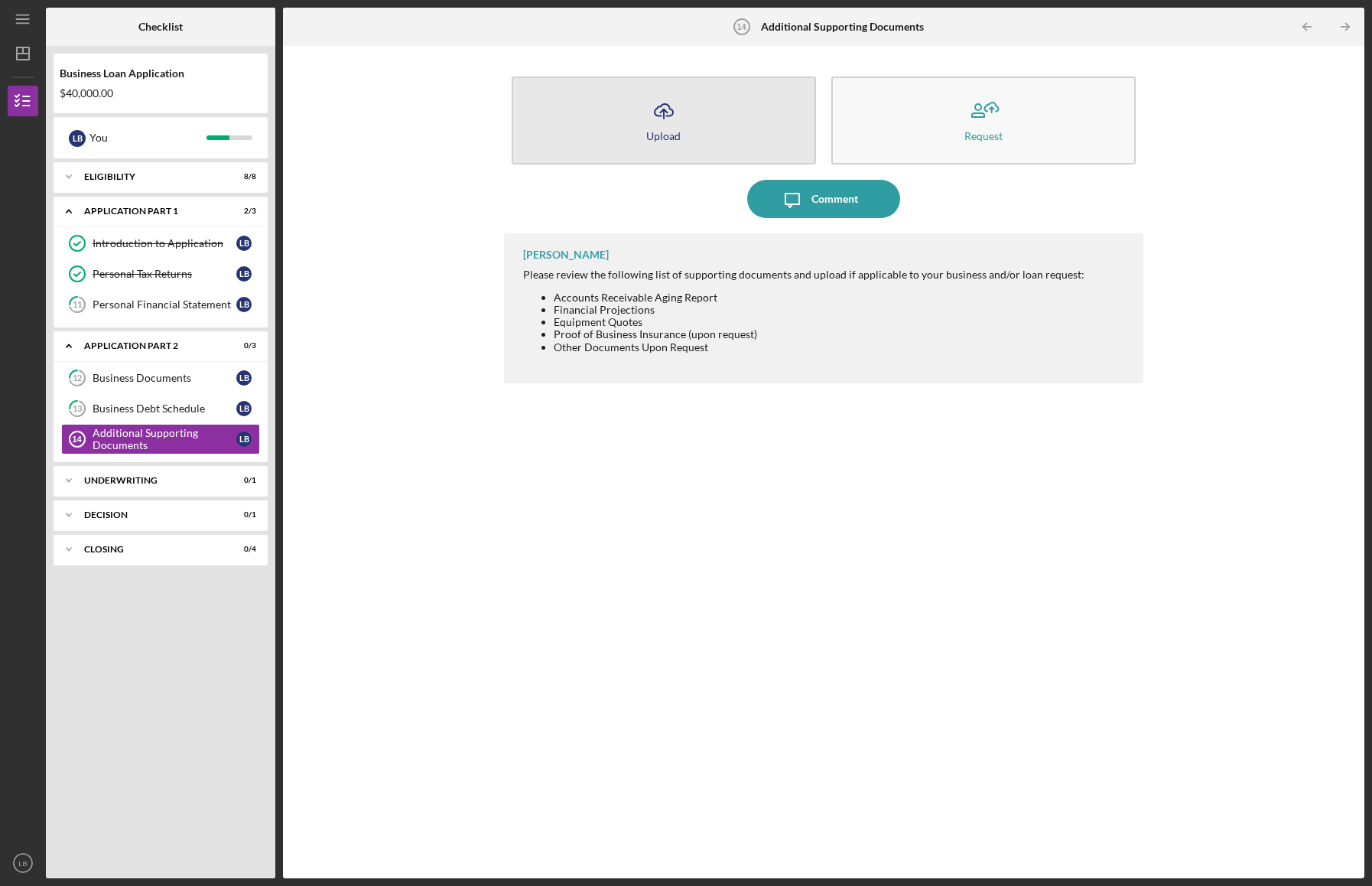
click at [653, 116] on icon "Icon/Upload" at bounding box center [664, 111] width 39 height 39
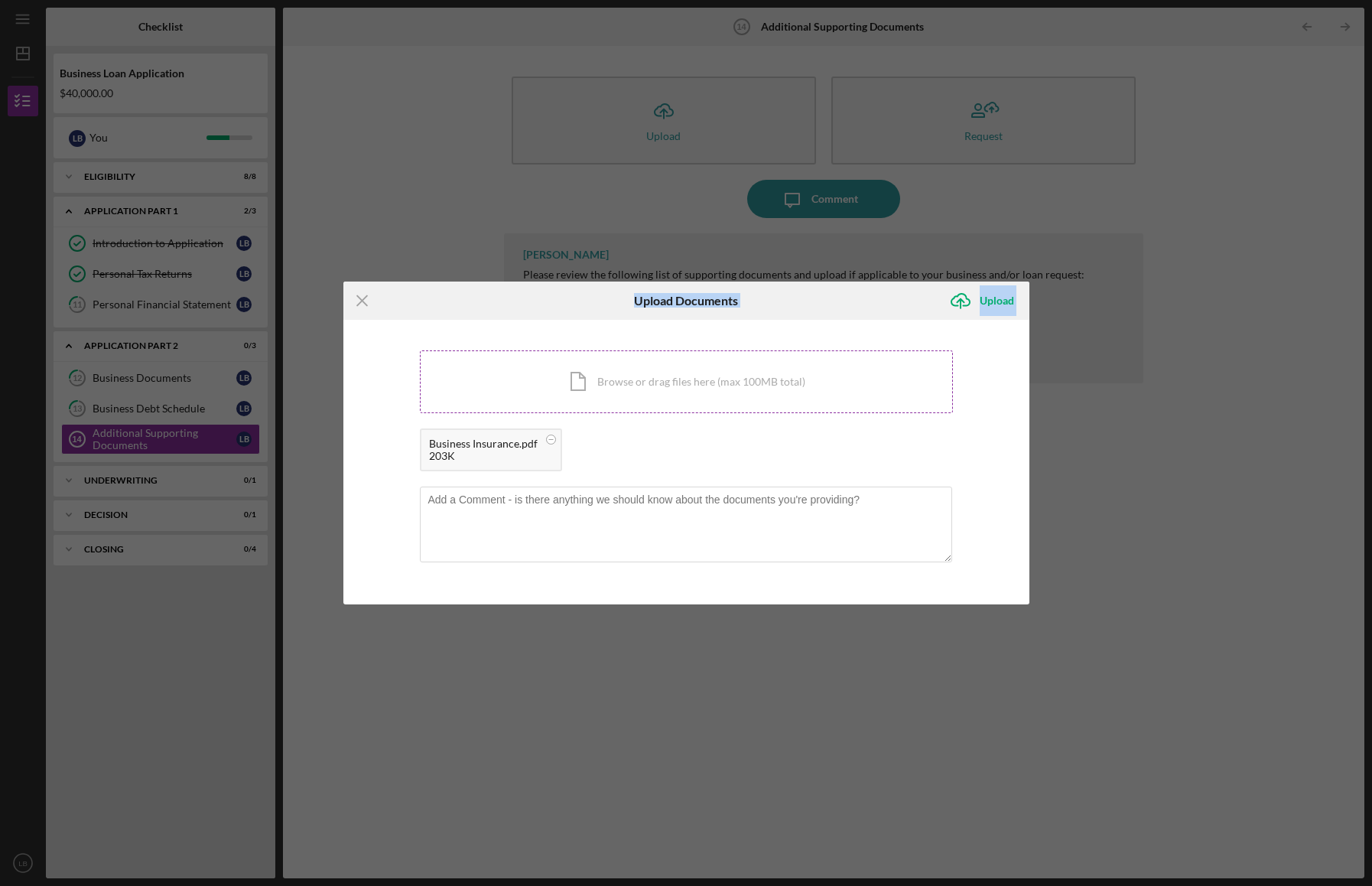
drag, startPoint x: 563, startPoint y: 296, endPoint x: 559, endPoint y: 357, distance: 61.1
click at [559, 357] on form "Icon/Menu Close Upload Documents Icon/Upload Upload You're uploading documents …" at bounding box center [686, 443] width 686 height 322
drag, startPoint x: 559, startPoint y: 357, endPoint x: 468, endPoint y: 315, distance: 100.2
click at [468, 315] on div "Icon/Menu Close" at bounding box center [458, 301] width 228 height 39
click at [361, 299] on icon "Icon/Menu Close" at bounding box center [363, 301] width 39 height 39
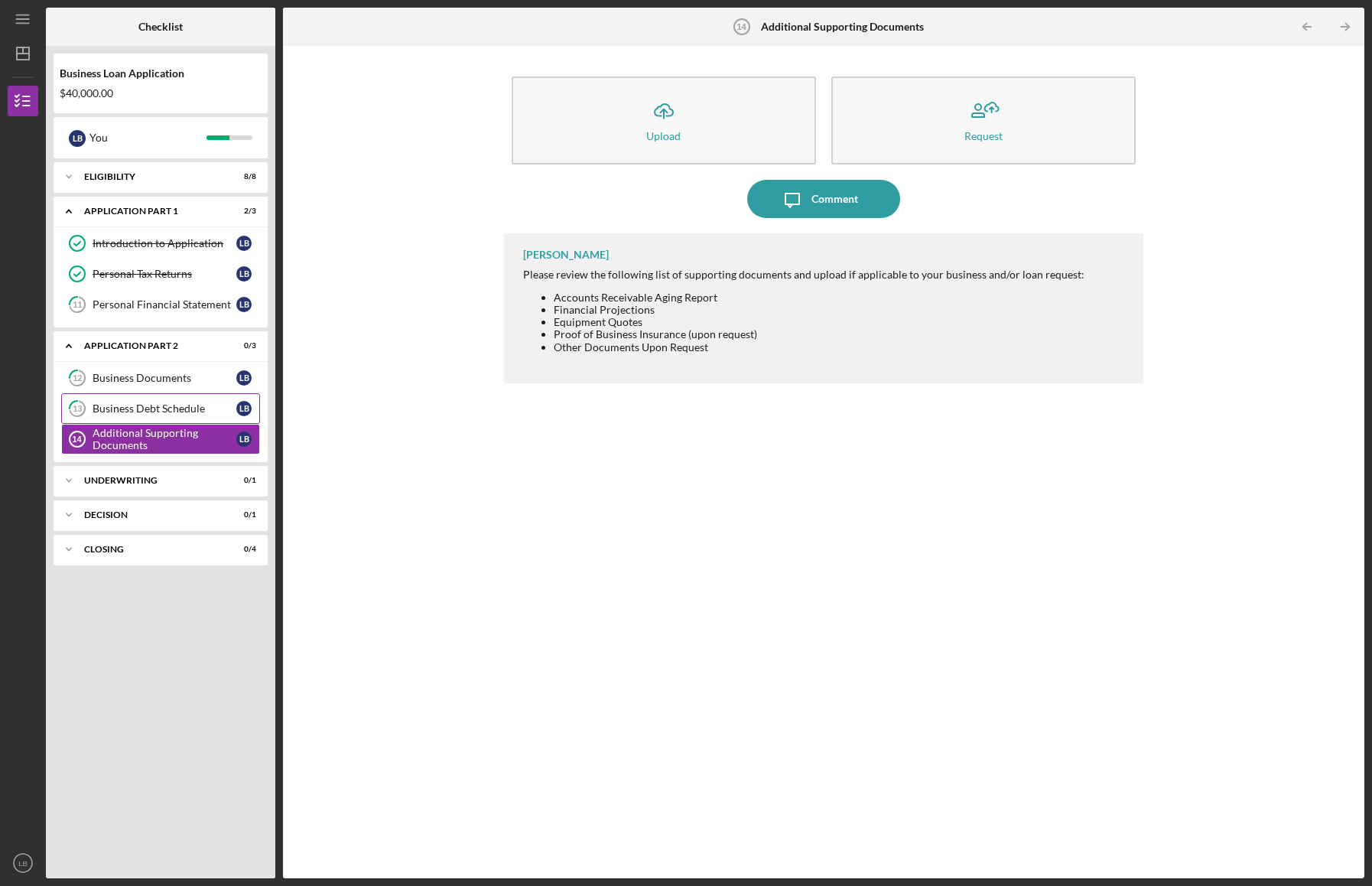
click at [139, 402] on div "Business Debt Schedule" at bounding box center [164, 408] width 144 height 13
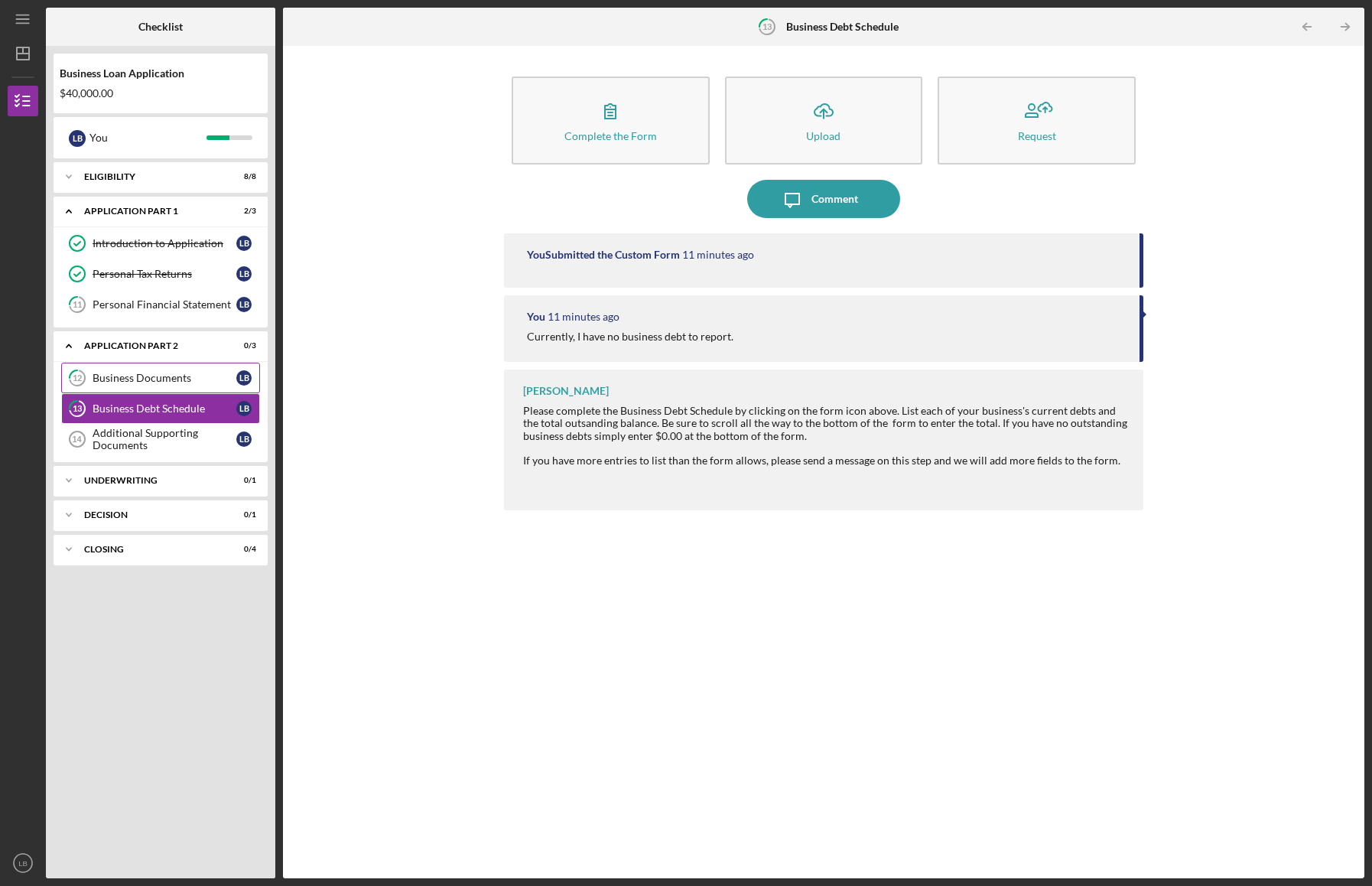
click at [139, 374] on div "Business Documents" at bounding box center [164, 378] width 144 height 13
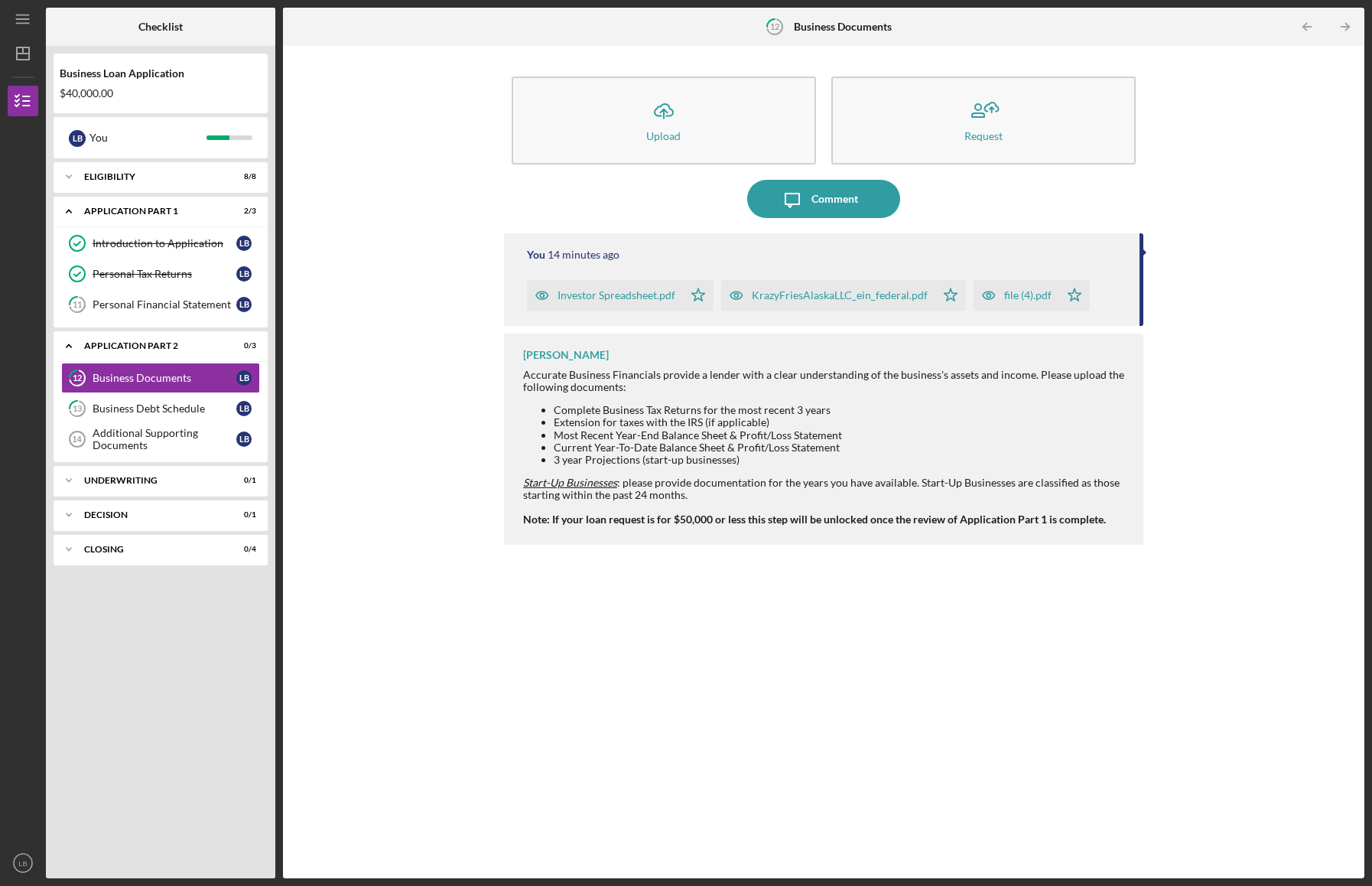
click at [605, 292] on div "Investor Spreadsheet.pdf" at bounding box center [616, 295] width 118 height 13
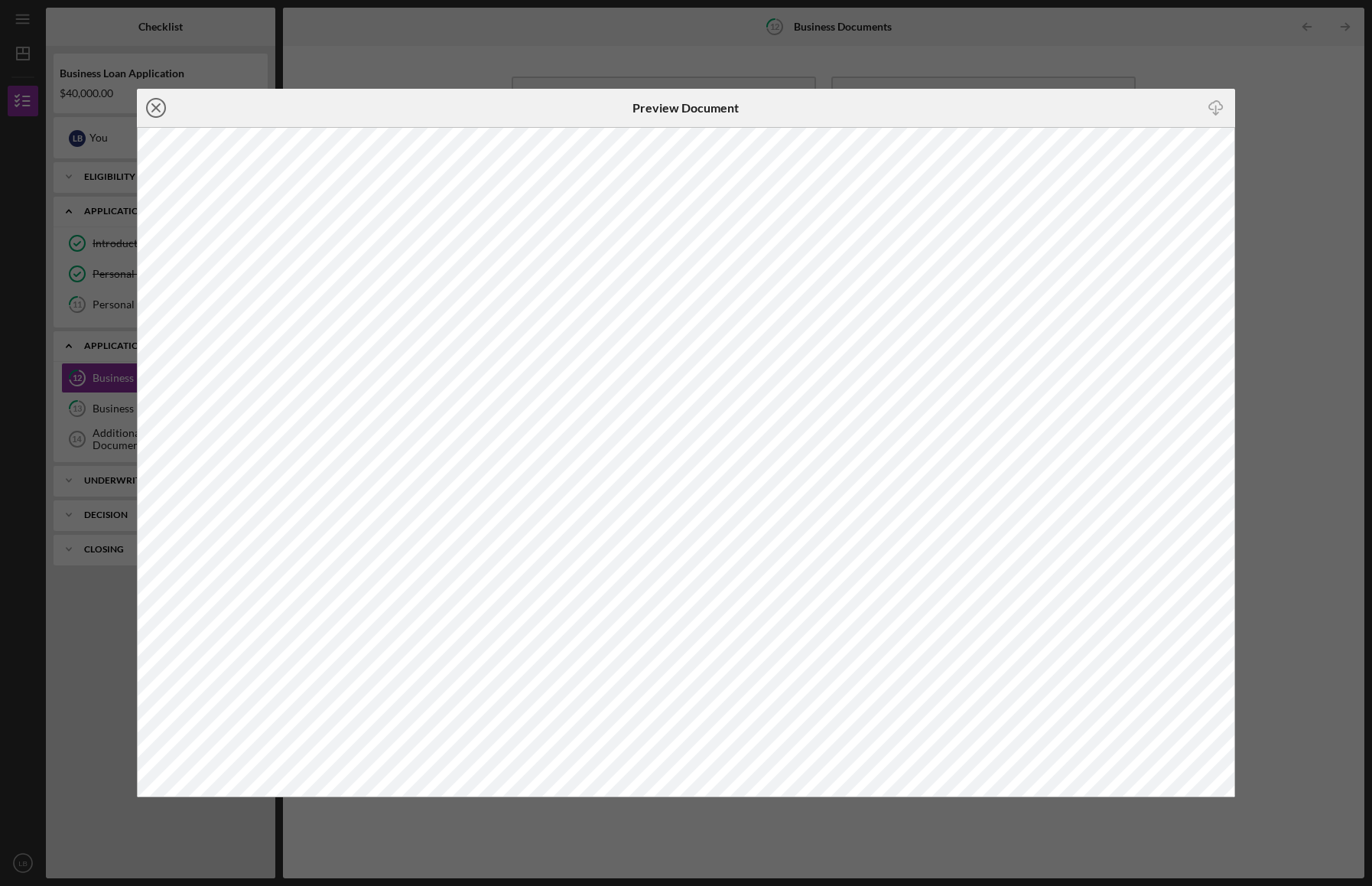
click at [154, 103] on icon "Icon/Close" at bounding box center [156, 108] width 39 height 39
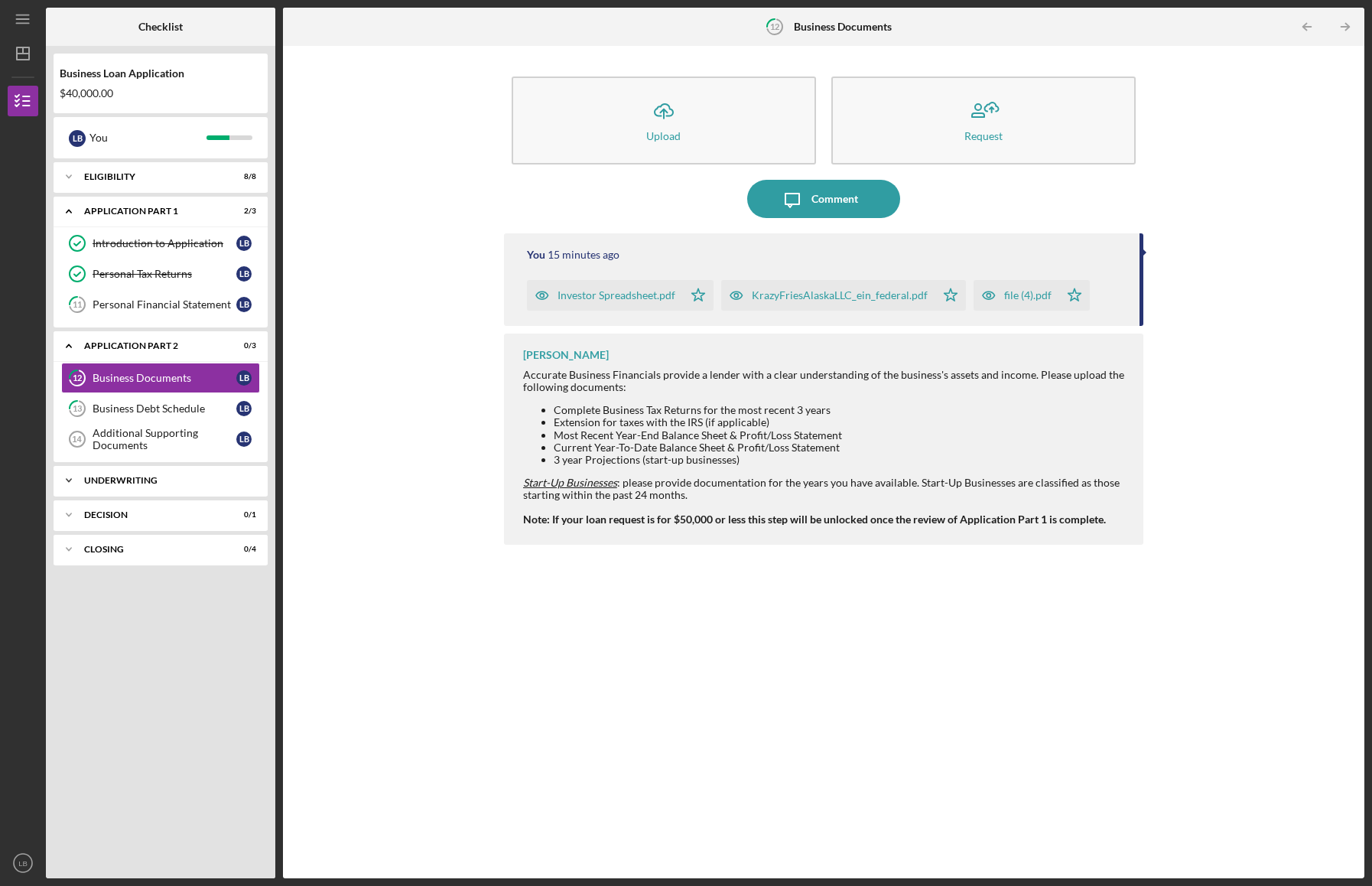
click at [106, 469] on div "Icon/Expander Underwriting 0 / 1" at bounding box center [160, 480] width 214 height 30
click at [95, 549] on div "Decision" at bounding box center [166, 553] width 165 height 9
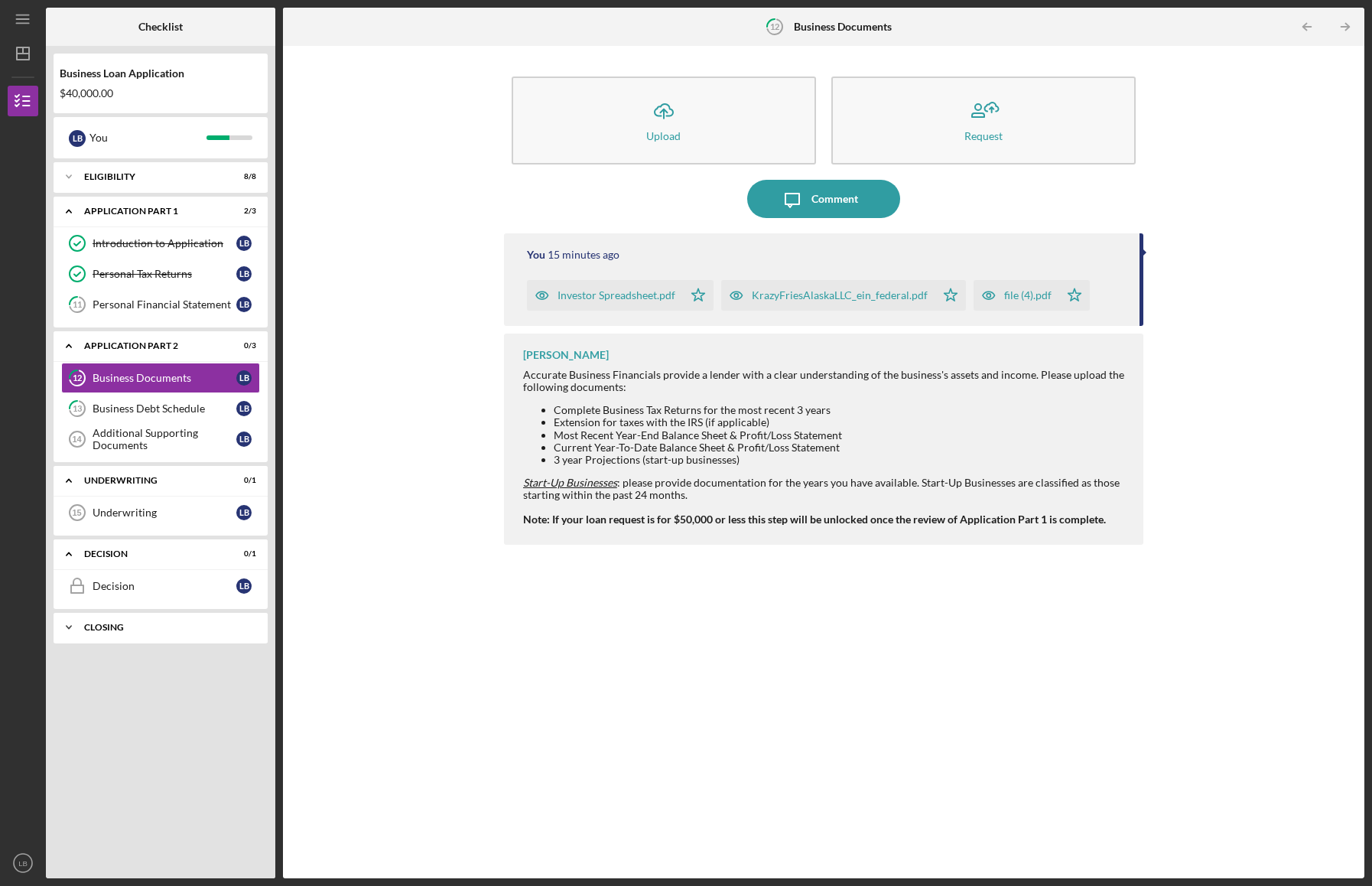
click at [88, 617] on div "Icon/Expander Closing 0 / 4" at bounding box center [160, 627] width 214 height 30
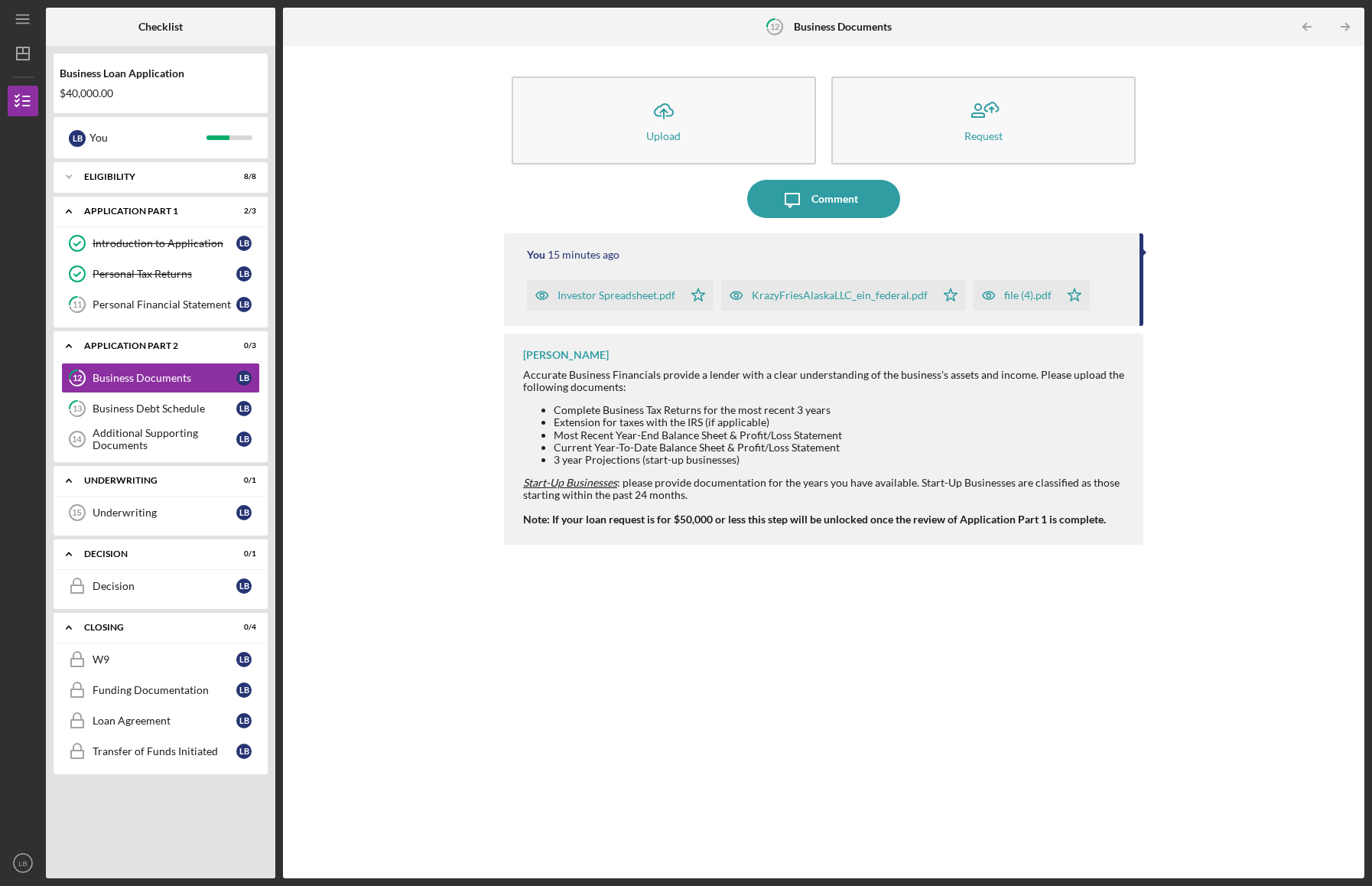
click at [329, 495] on div "Icon/Upload Upload Request Icon/Message Comment You 15 minutes ago Investor Spr…" at bounding box center [824, 462] width 1066 height 817
drag, startPoint x: 617, startPoint y: 484, endPoint x: 524, endPoint y: 478, distance: 93.2
click at [524, 478] on div "Accurate Business Financials provide a lender with a clear understanding of the…" at bounding box center [825, 447] width 605 height 157
copy em "Start-Up Businesses"
click at [129, 437] on div "Additional Supporting Documents" at bounding box center [164, 438] width 144 height 24
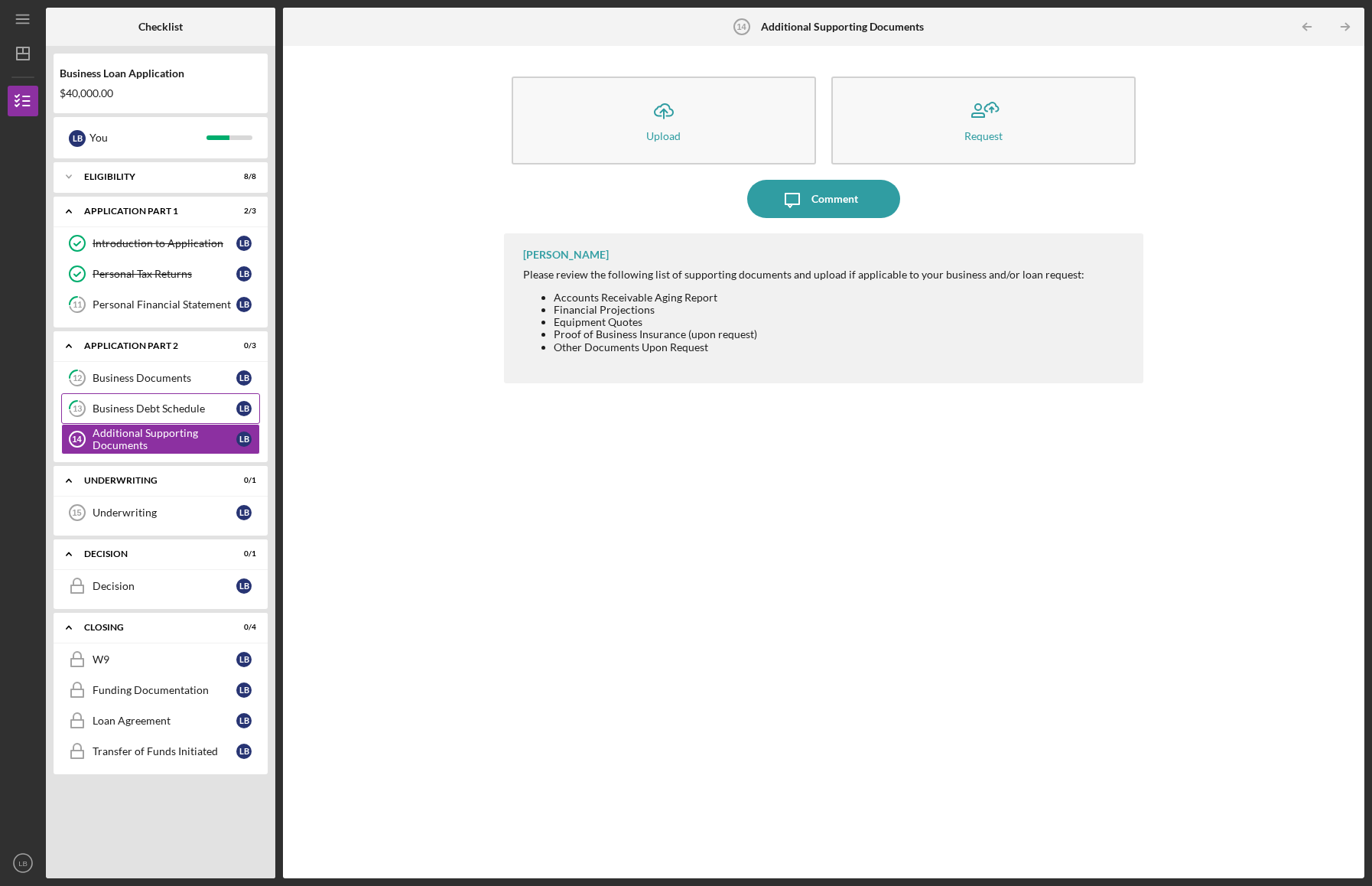
click at [134, 404] on div "Business Debt Schedule" at bounding box center [164, 408] width 144 height 13
